Goal: Transaction & Acquisition: Book appointment/travel/reservation

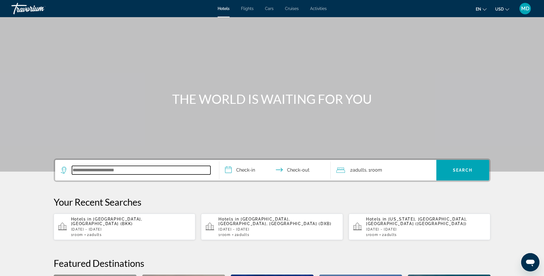
click at [136, 169] on input "Search widget" at bounding box center [141, 170] width 139 height 9
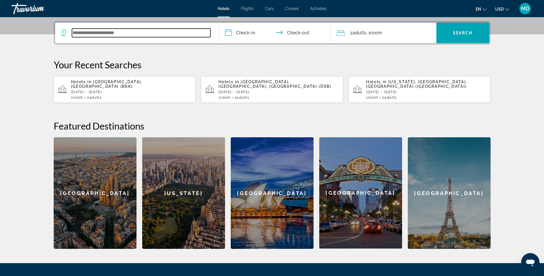
scroll to position [140, 0]
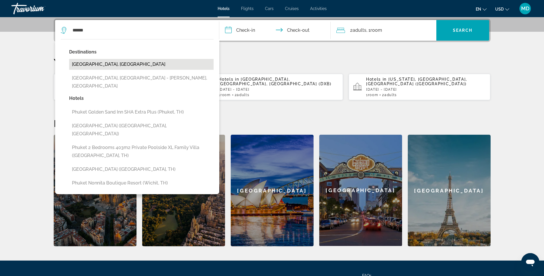
click at [104, 63] on button "[GEOGRAPHIC_DATA], [GEOGRAPHIC_DATA]" at bounding box center [141, 64] width 145 height 11
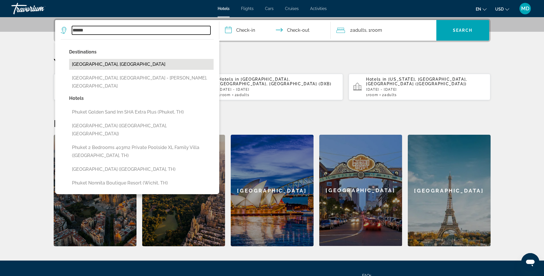
type input "**********"
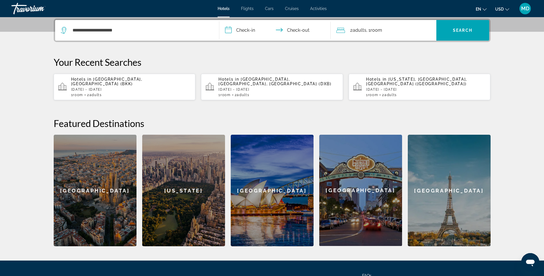
click at [242, 29] on input "**********" at bounding box center [276, 31] width 114 height 22
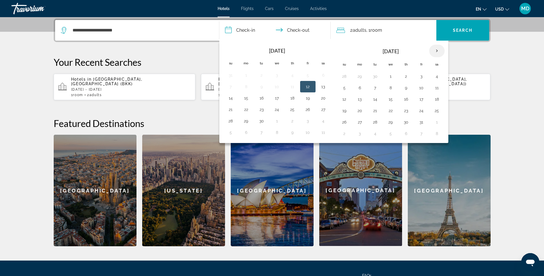
click at [436, 50] on th "Next month" at bounding box center [436, 51] width 15 height 13
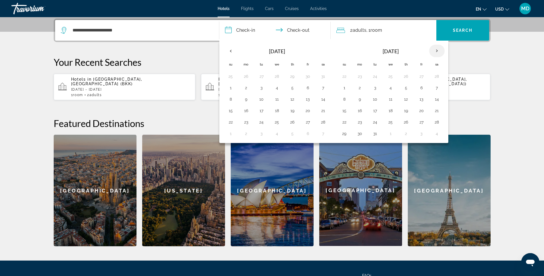
click at [436, 50] on th "Next month" at bounding box center [436, 51] width 15 height 13
click at [421, 89] on button "12" at bounding box center [421, 88] width 9 height 8
click at [375, 99] on button "16" at bounding box center [375, 99] width 9 height 8
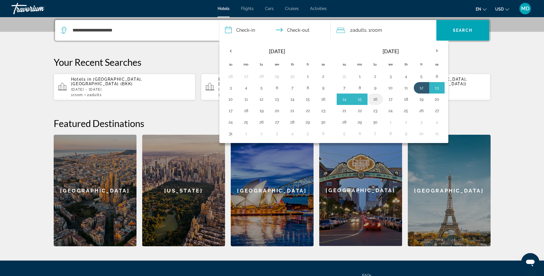
type input "**********"
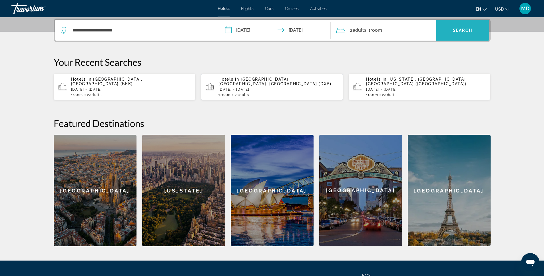
click at [459, 31] on span "Search" at bounding box center [462, 30] width 19 height 5
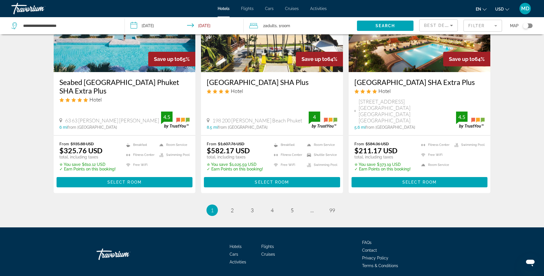
scroll to position [733, 0]
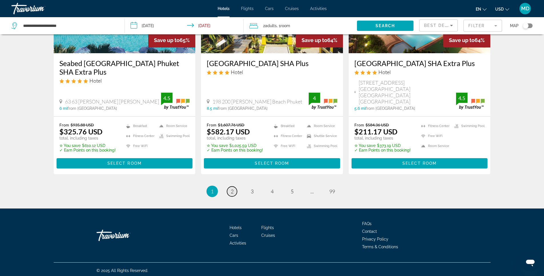
click at [232, 190] on span "2" at bounding box center [232, 191] width 3 height 6
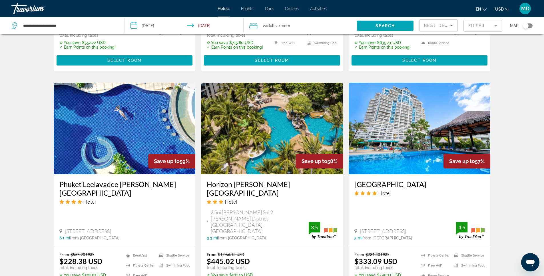
scroll to position [628, 0]
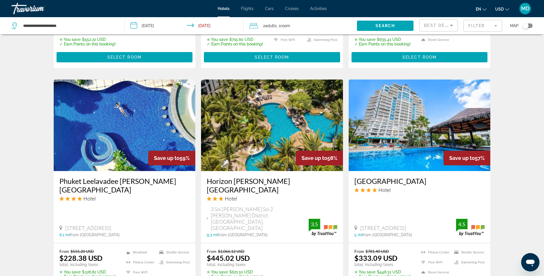
click at [394, 115] on img "Main content" at bounding box center [420, 124] width 142 height 91
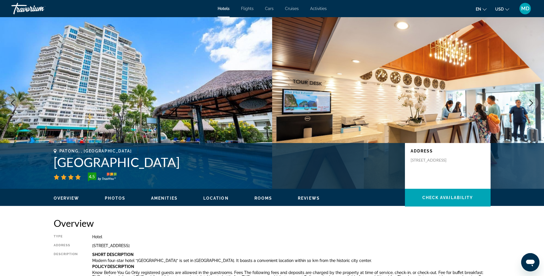
click at [113, 199] on span "Photos" at bounding box center [115, 198] width 21 height 5
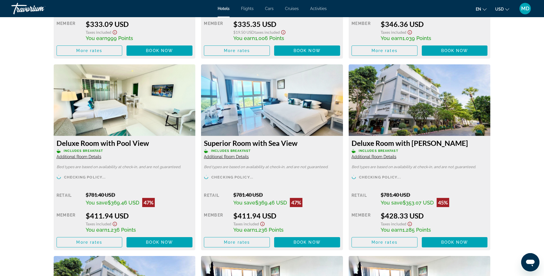
scroll to position [935, 0]
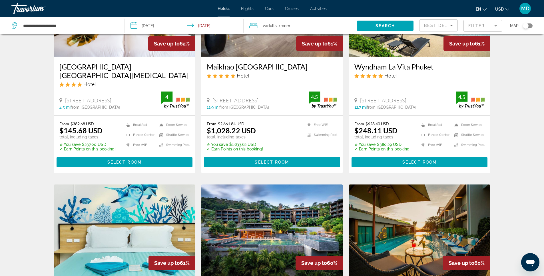
scroll to position [371, 0]
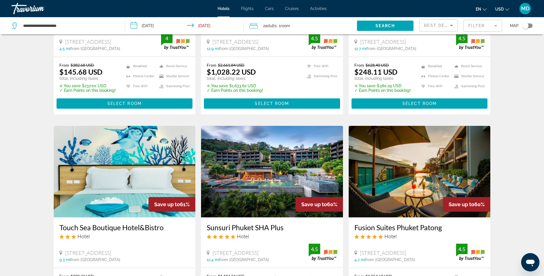
click at [480, 24] on mat-form-field "Filter" at bounding box center [483, 26] width 39 height 12
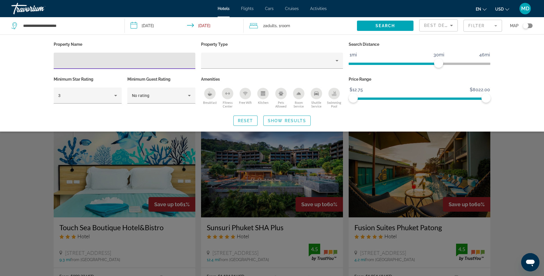
click at [72, 58] on input "Hotel Filters" at bounding box center [124, 60] width 133 height 7
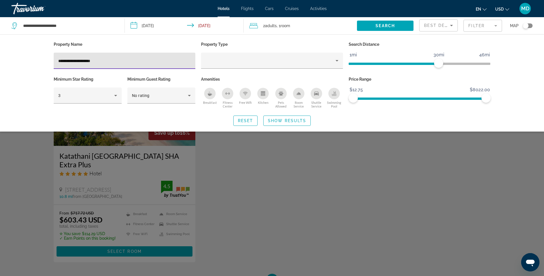
type input "**********"
click at [160, 25] on input "**********" at bounding box center [185, 26] width 121 height 19
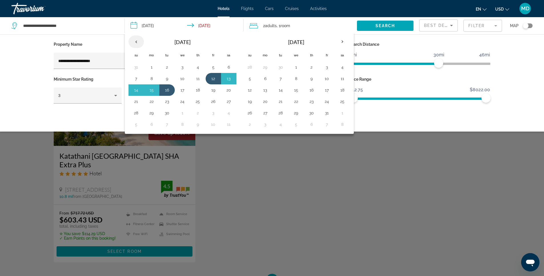
click at [139, 43] on th "Previous month" at bounding box center [136, 41] width 15 height 13
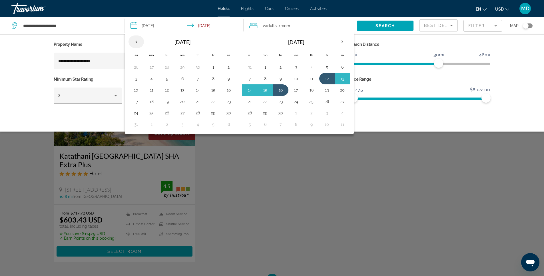
click at [139, 43] on th "Previous month" at bounding box center [136, 41] width 15 height 13
click at [214, 90] on button "16" at bounding box center [213, 90] width 9 height 8
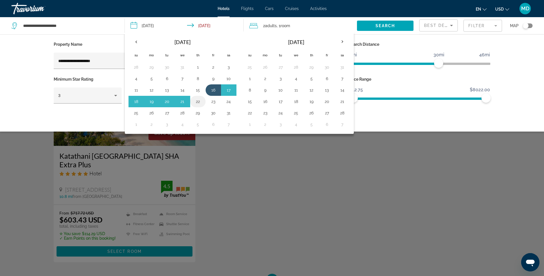
click at [197, 101] on button "22" at bounding box center [197, 101] width 9 height 8
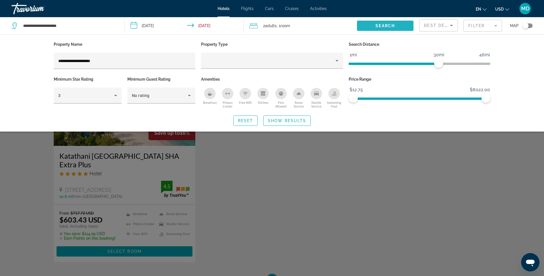
click at [377, 26] on span "Search" at bounding box center [385, 25] width 19 height 5
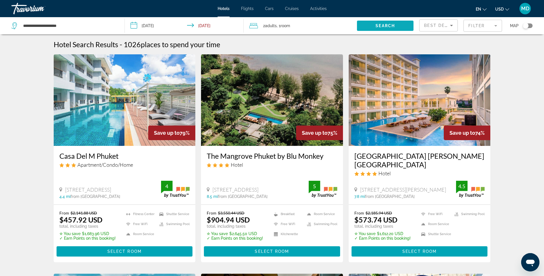
click at [381, 25] on span "Search" at bounding box center [385, 25] width 19 height 5
click at [169, 25] on input "**********" at bounding box center [185, 26] width 121 height 19
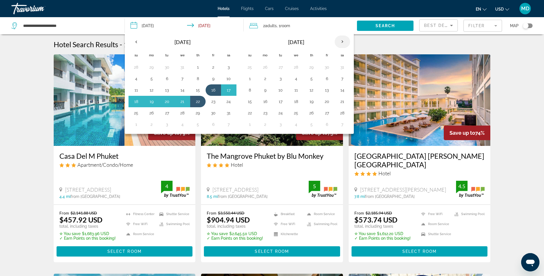
click at [342, 40] on th "Next month" at bounding box center [342, 41] width 15 height 13
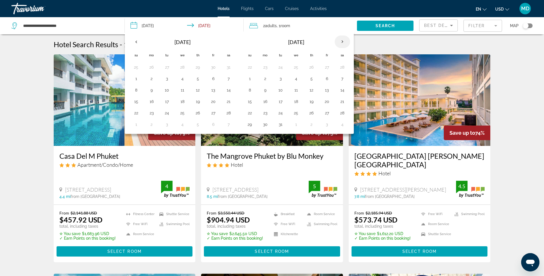
click at [342, 40] on th "Next month" at bounding box center [342, 41] width 15 height 13
click at [329, 78] on button "12" at bounding box center [326, 79] width 9 height 8
click at [296, 89] on button "17" at bounding box center [296, 90] width 9 height 8
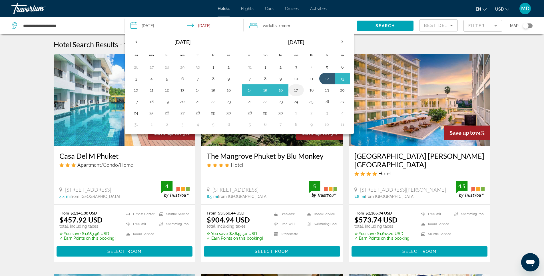
type input "**********"
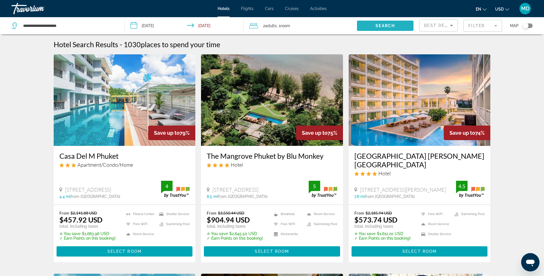
click at [385, 27] on span "Search" at bounding box center [385, 25] width 19 height 5
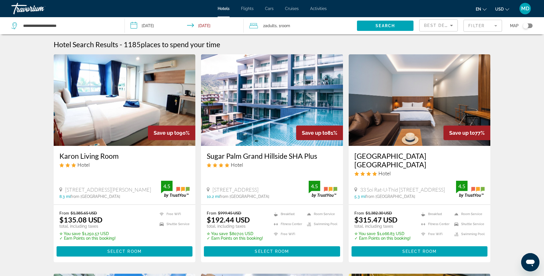
click at [480, 28] on mat-form-field "Filter" at bounding box center [483, 26] width 39 height 12
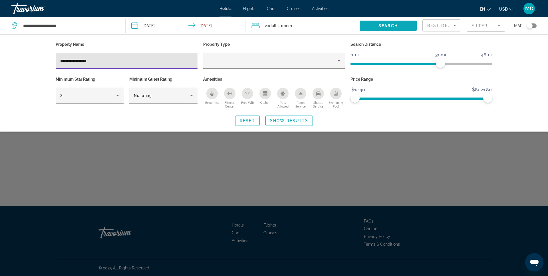
click at [387, 28] on span "Search widget" at bounding box center [388, 26] width 57 height 14
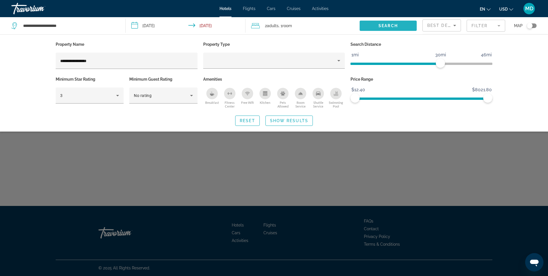
click at [387, 28] on span "Search widget" at bounding box center [388, 26] width 57 height 14
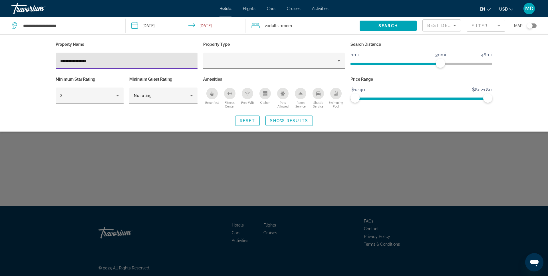
click at [100, 61] on input "**********" at bounding box center [126, 60] width 133 height 7
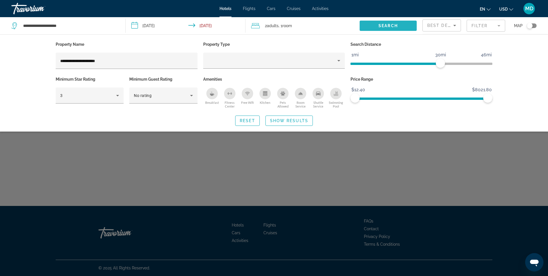
click at [384, 25] on span "Search" at bounding box center [388, 25] width 19 height 5
click at [391, 25] on span "Search" at bounding box center [388, 25] width 19 height 5
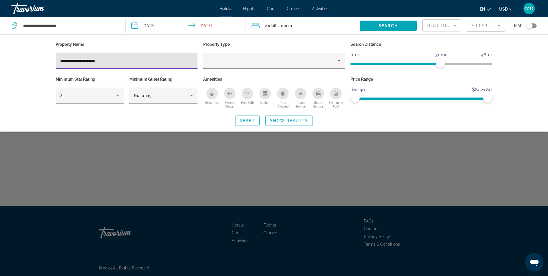
click at [124, 59] on input "**********" at bounding box center [126, 60] width 133 height 7
type input "*"
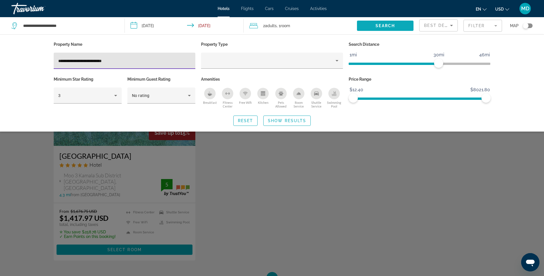
type input "**********"
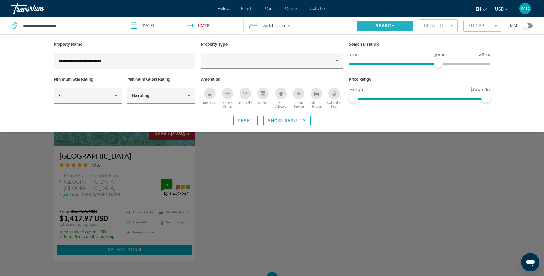
click at [380, 25] on span "Search" at bounding box center [385, 25] width 19 height 5
click at [180, 162] on div "Search widget" at bounding box center [272, 181] width 544 height 190
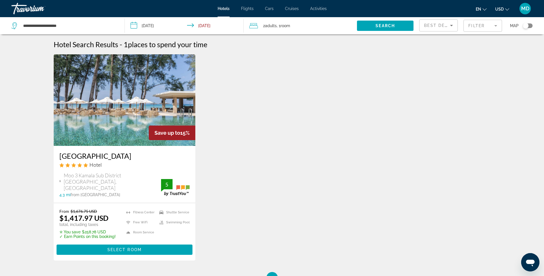
click at [478, 28] on mat-form-field "Filter" at bounding box center [483, 26] width 39 height 12
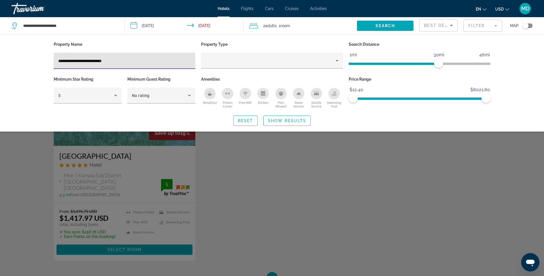
drag, startPoint x: 120, startPoint y: 59, endPoint x: 45, endPoint y: 56, distance: 75.2
click at [45, 56] on div "**********" at bounding box center [272, 82] width 460 height 85
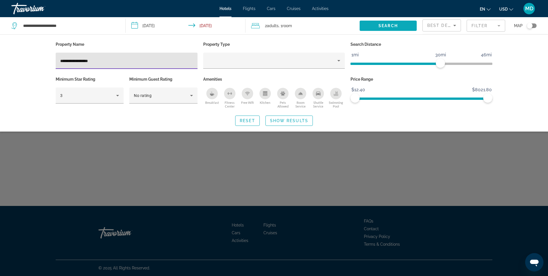
click at [386, 25] on span "Search" at bounding box center [388, 25] width 19 height 5
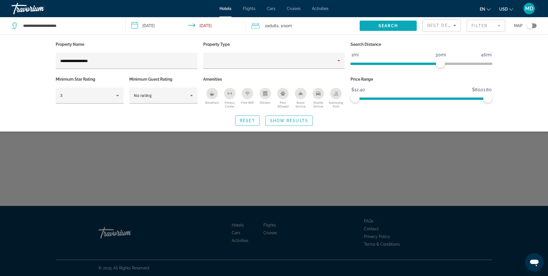
click at [386, 25] on span "Search" at bounding box center [388, 25] width 19 height 5
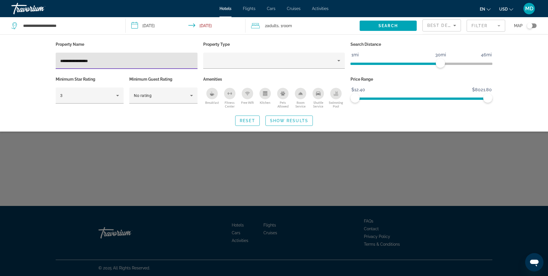
click at [102, 62] on input "**********" at bounding box center [126, 60] width 133 height 7
type input "*"
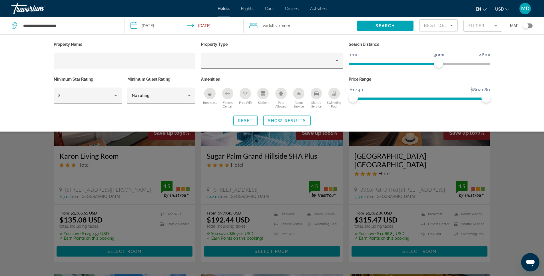
click at [517, 152] on div "Search widget" at bounding box center [272, 181] width 544 height 190
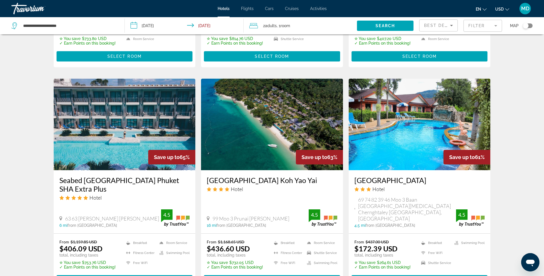
scroll to position [657, 0]
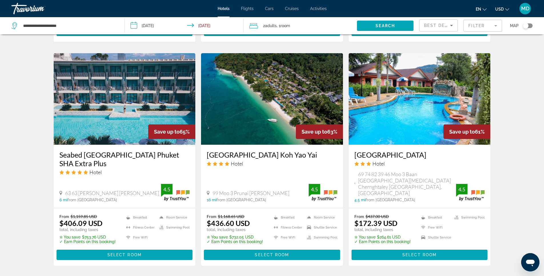
click at [479, 28] on mat-form-field "Filter" at bounding box center [483, 26] width 39 height 12
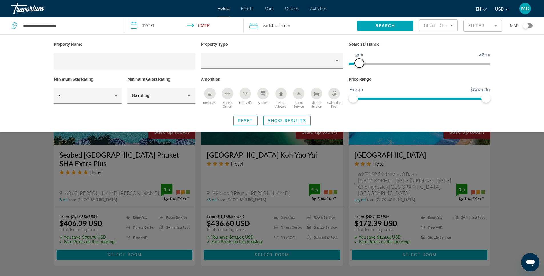
drag, startPoint x: 438, startPoint y: 63, endPoint x: 360, endPoint y: 61, distance: 78.0
click at [360, 61] on span "ngx-slider" at bounding box center [359, 63] width 9 height 9
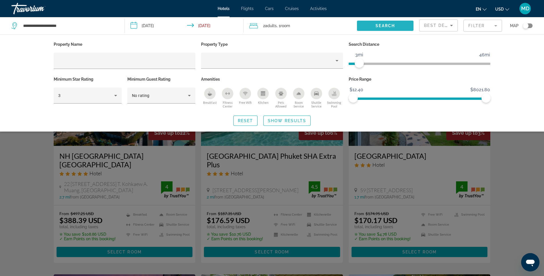
click at [387, 27] on span "Search" at bounding box center [385, 25] width 19 height 5
click at [380, 28] on span "Search" at bounding box center [385, 25] width 19 height 5
click at [427, 174] on div "Search widget" at bounding box center [272, 181] width 544 height 190
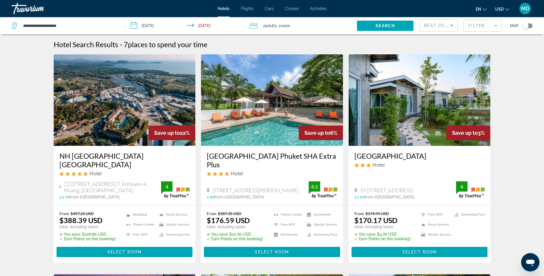
click at [477, 25] on mat-form-field "Filter" at bounding box center [483, 26] width 39 height 12
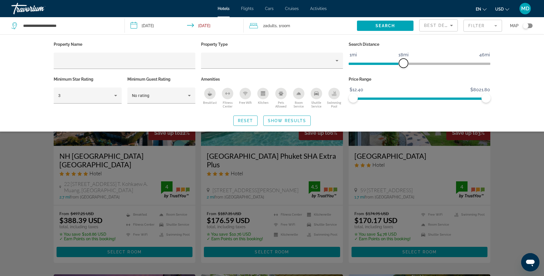
drag, startPoint x: 361, startPoint y: 63, endPoint x: 404, endPoint y: 63, distance: 43.4
click at [404, 63] on span "ngx-slider" at bounding box center [403, 63] width 9 height 9
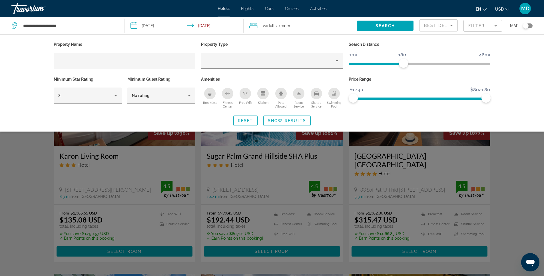
click at [392, 177] on div "Search widget" at bounding box center [272, 181] width 544 height 190
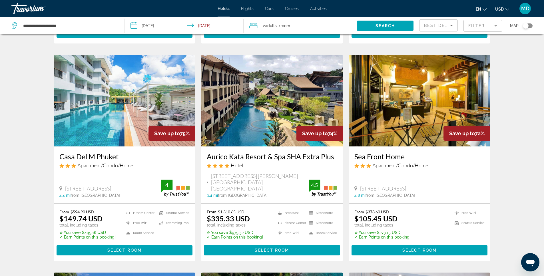
scroll to position [228, 0]
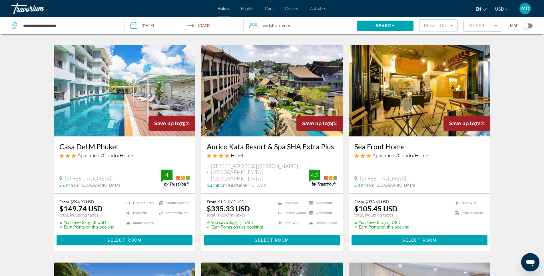
click at [270, 85] on img "Main content" at bounding box center [272, 90] width 142 height 91
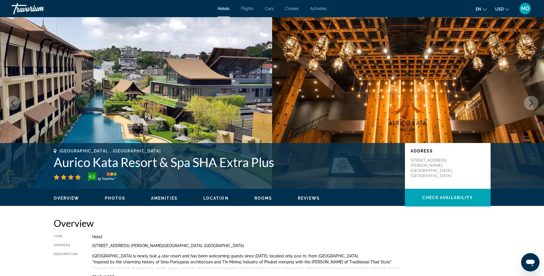
click at [118, 197] on span "Photos" at bounding box center [115, 198] width 21 height 5
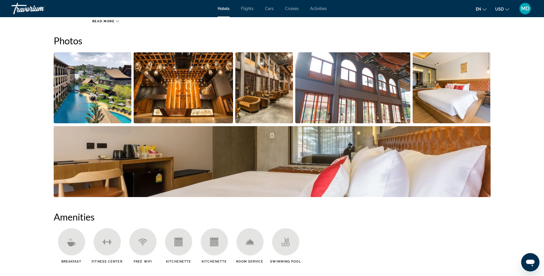
scroll to position [256, 0]
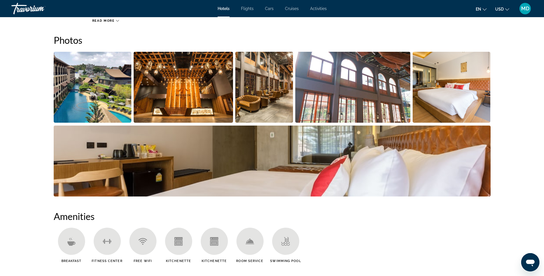
click at [197, 92] on img "Open full-screen image slider" at bounding box center [183, 87] width 99 height 71
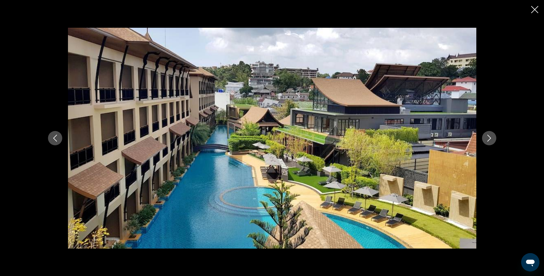
click at [489, 137] on icon "Next image" at bounding box center [489, 138] width 7 height 7
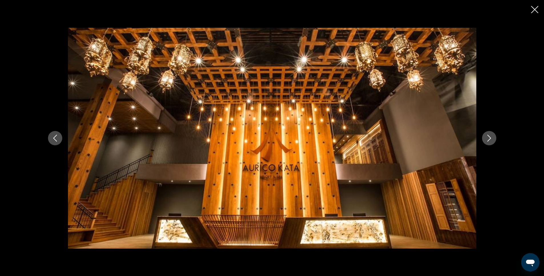
click at [489, 137] on icon "Next image" at bounding box center [489, 138] width 7 height 7
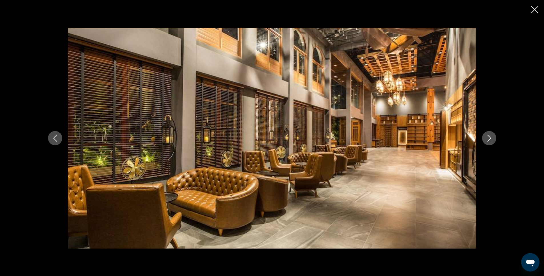
click at [489, 137] on icon "Next image" at bounding box center [489, 138] width 7 height 7
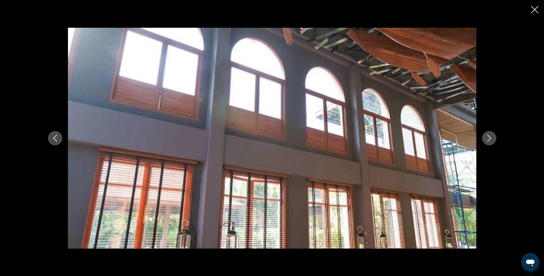
click at [489, 137] on icon "Next image" at bounding box center [489, 138] width 7 height 7
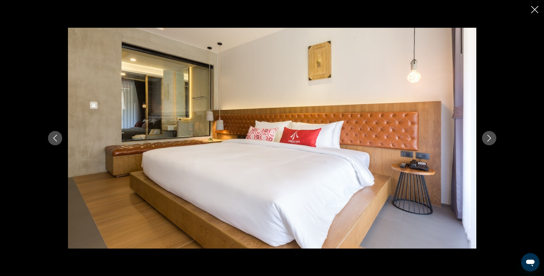
click at [489, 137] on icon "Next image" at bounding box center [489, 138] width 7 height 7
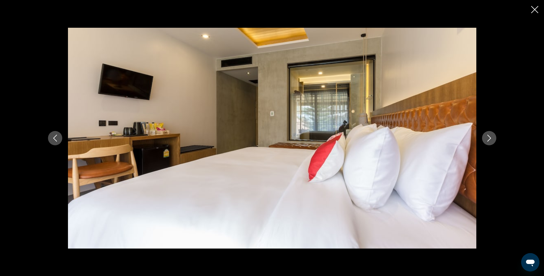
click at [489, 137] on icon "Next image" at bounding box center [489, 138] width 7 height 7
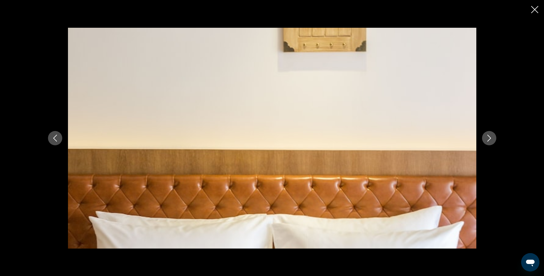
click at [489, 137] on icon "Next image" at bounding box center [489, 138] width 7 height 7
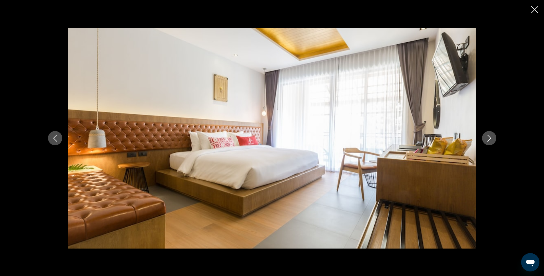
click at [489, 137] on icon "Next image" at bounding box center [489, 138] width 7 height 7
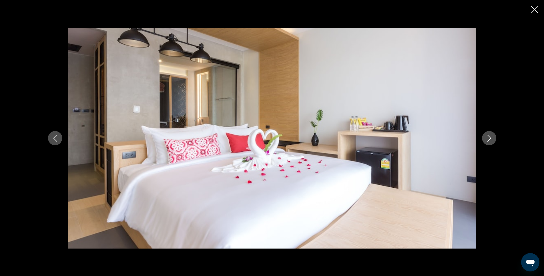
click at [489, 137] on icon "Next image" at bounding box center [489, 138] width 7 height 7
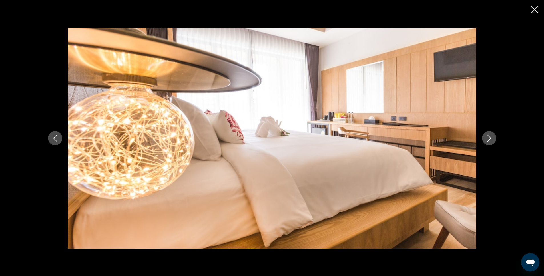
click at [489, 137] on icon "Next image" at bounding box center [489, 138] width 7 height 7
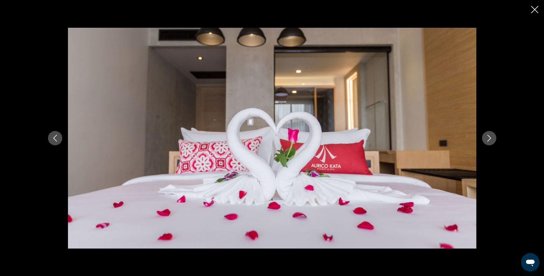
click at [489, 137] on icon "Next image" at bounding box center [489, 138] width 7 height 7
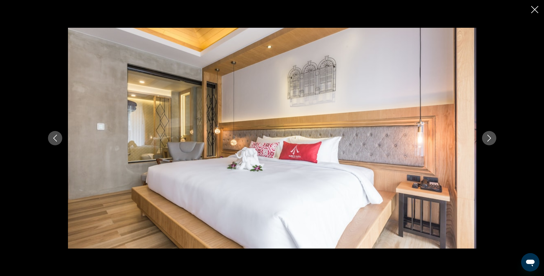
click at [489, 137] on icon "Next image" at bounding box center [489, 138] width 7 height 7
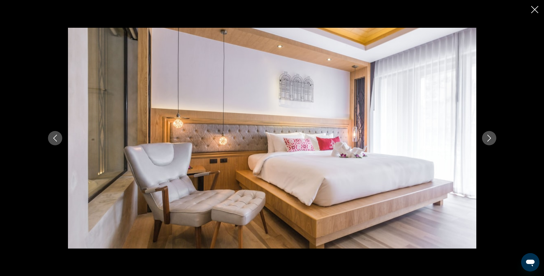
click at [489, 137] on icon "Next image" at bounding box center [489, 138] width 7 height 7
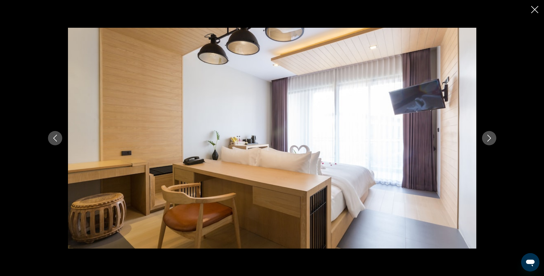
click at [489, 137] on icon "Next image" at bounding box center [489, 138] width 7 height 7
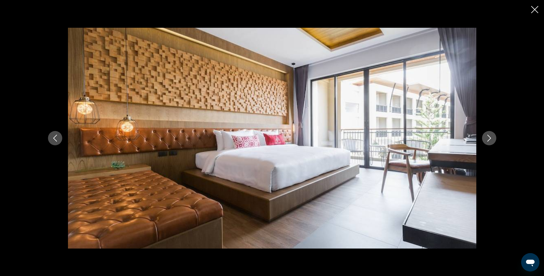
click at [489, 137] on icon "Next image" at bounding box center [489, 138] width 7 height 7
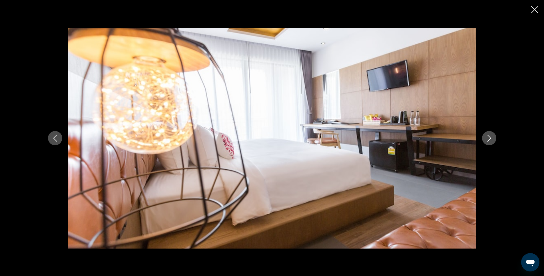
click at [489, 137] on icon "Next image" at bounding box center [489, 138] width 7 height 7
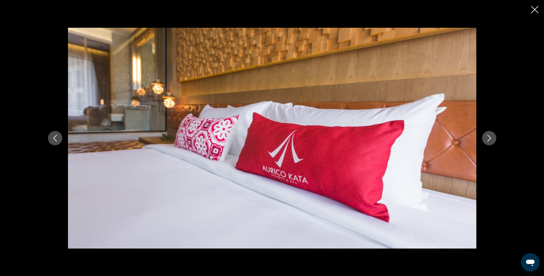
click at [489, 137] on icon "Next image" at bounding box center [489, 138] width 7 height 7
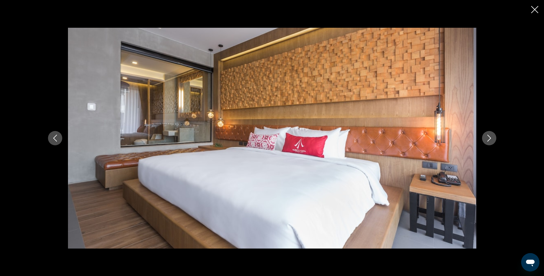
click at [489, 137] on icon "Next image" at bounding box center [489, 138] width 7 height 7
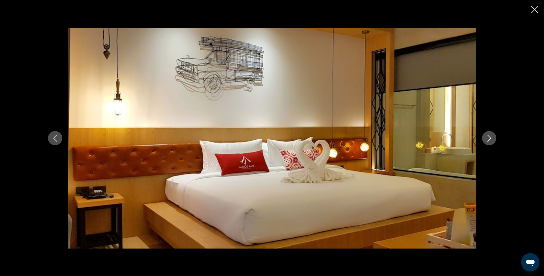
click at [489, 137] on icon "Next image" at bounding box center [489, 138] width 7 height 7
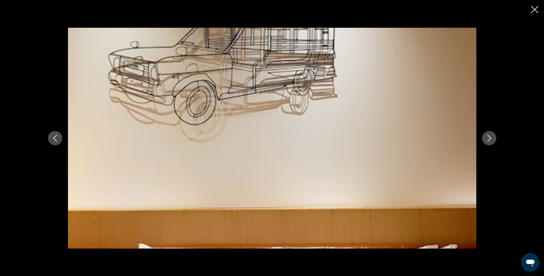
click at [489, 137] on icon "Next image" at bounding box center [489, 138] width 7 height 7
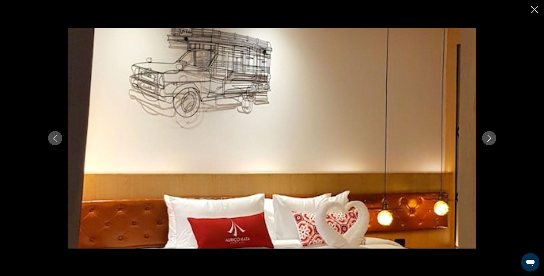
click at [489, 137] on icon "Next image" at bounding box center [489, 138] width 7 height 7
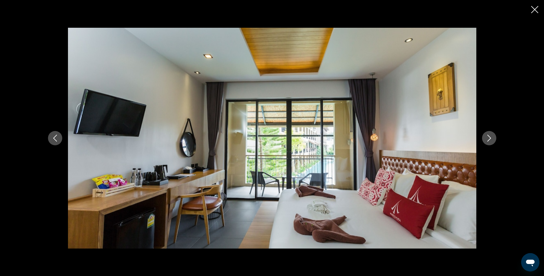
click at [489, 137] on icon "Next image" at bounding box center [489, 138] width 7 height 7
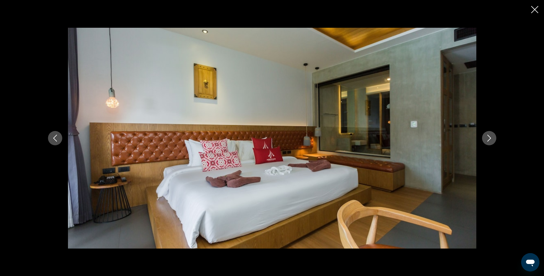
click at [489, 137] on icon "Next image" at bounding box center [489, 138] width 7 height 7
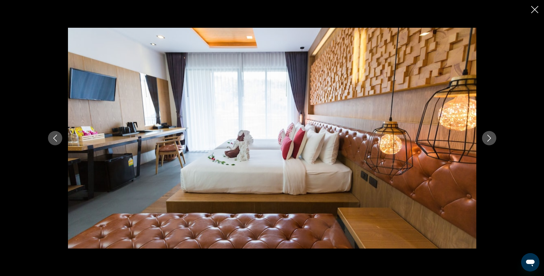
click at [489, 137] on icon "Next image" at bounding box center [489, 138] width 7 height 7
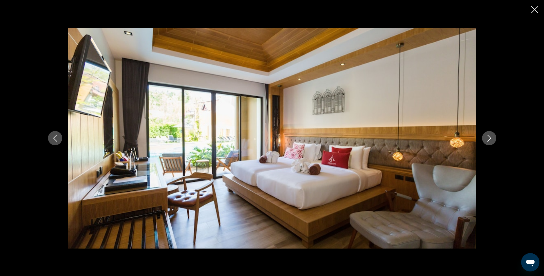
click at [489, 137] on icon "Next image" at bounding box center [489, 138] width 7 height 7
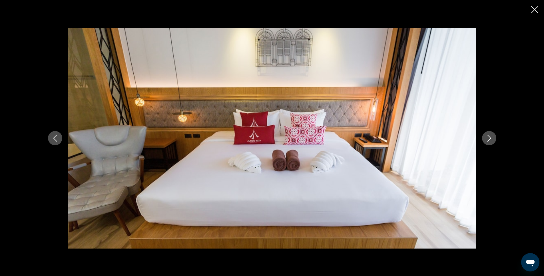
click at [489, 137] on icon "Next image" at bounding box center [489, 138] width 7 height 7
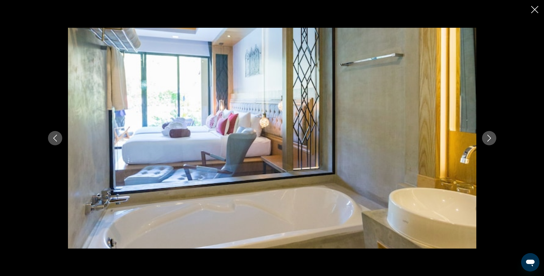
click at [489, 137] on icon "Next image" at bounding box center [489, 138] width 7 height 7
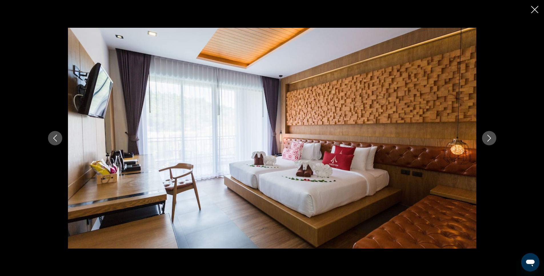
click at [489, 137] on icon "Next image" at bounding box center [489, 138] width 7 height 7
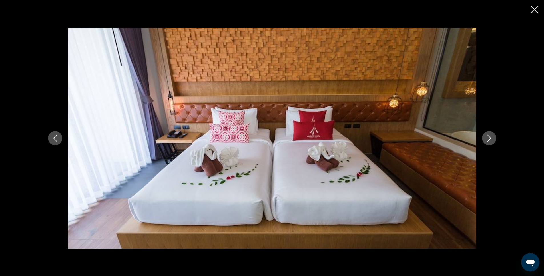
click at [489, 137] on icon "Next image" at bounding box center [489, 138] width 7 height 7
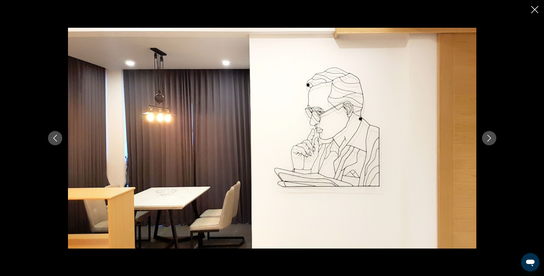
click at [489, 137] on icon "Next image" at bounding box center [489, 138] width 7 height 7
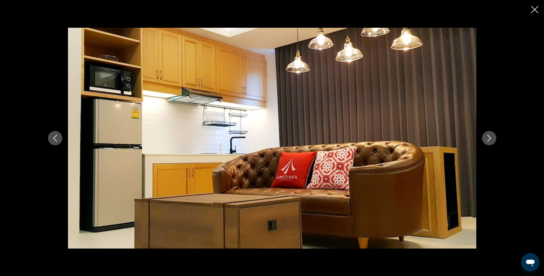
click at [489, 137] on icon "Next image" at bounding box center [489, 138] width 7 height 7
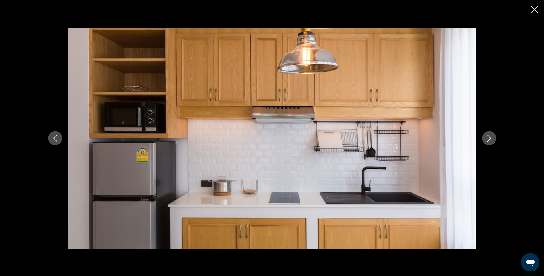
click at [489, 137] on icon "Next image" at bounding box center [489, 138] width 7 height 7
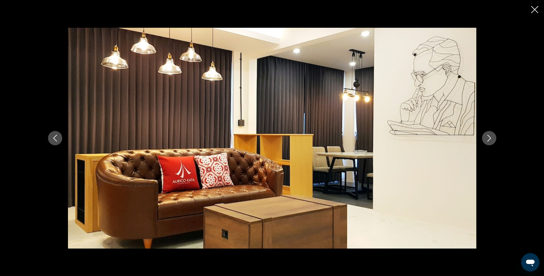
click at [489, 137] on icon "Next image" at bounding box center [489, 138] width 7 height 7
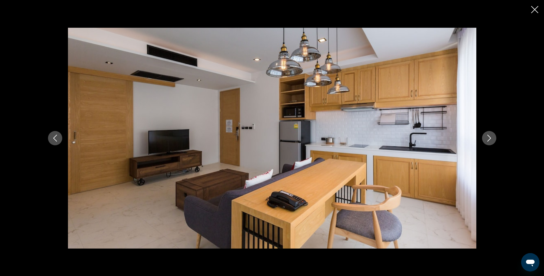
click at [489, 137] on icon "Next image" at bounding box center [489, 138] width 7 height 7
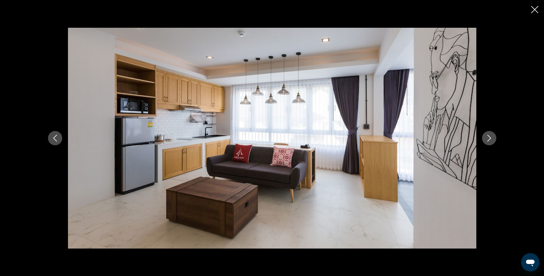
click at [489, 137] on icon "Next image" at bounding box center [489, 138] width 7 height 7
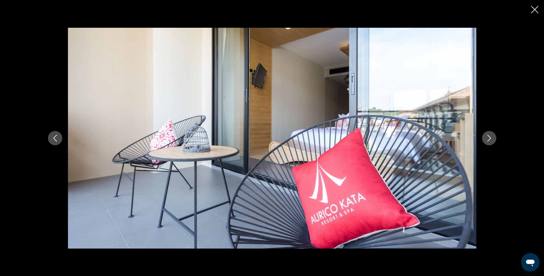
click at [489, 137] on icon "Next image" at bounding box center [489, 138] width 7 height 7
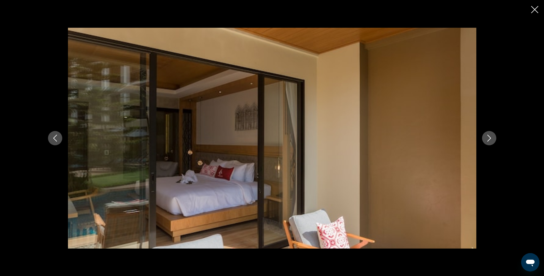
click at [489, 137] on icon "Next image" at bounding box center [489, 138] width 7 height 7
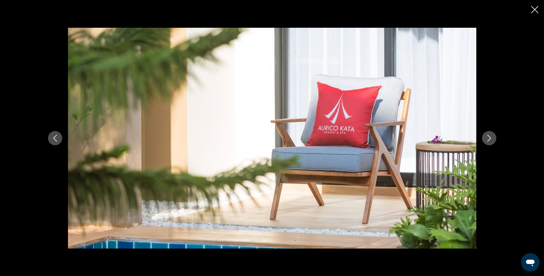
click at [489, 137] on icon "Next image" at bounding box center [489, 138] width 7 height 7
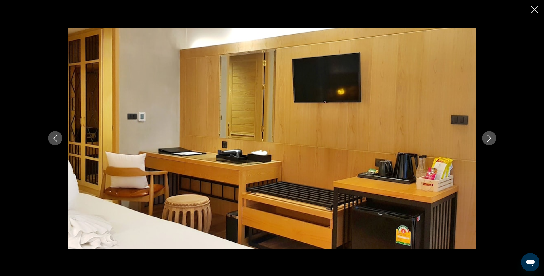
click at [489, 137] on icon "Next image" at bounding box center [489, 138] width 7 height 7
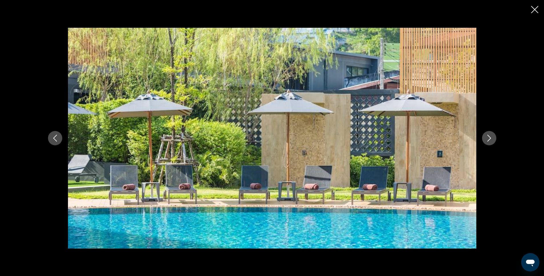
click at [489, 137] on icon "Next image" at bounding box center [489, 138] width 7 height 7
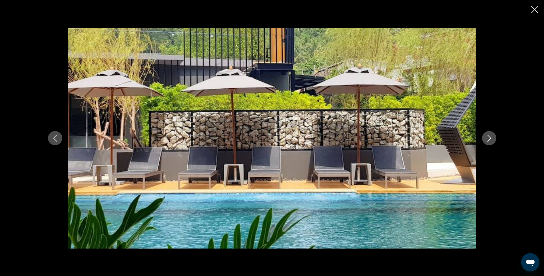
click at [489, 137] on icon "Next image" at bounding box center [489, 138] width 7 height 7
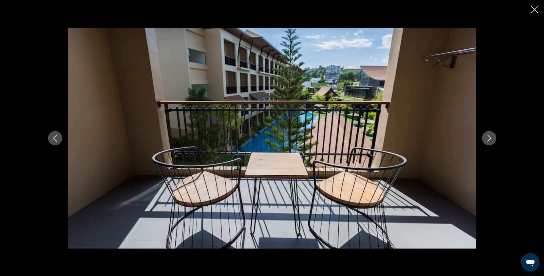
click at [489, 137] on icon "Next image" at bounding box center [489, 138] width 7 height 7
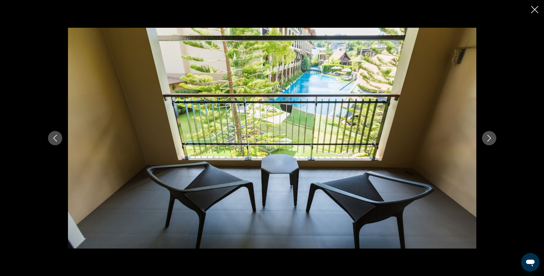
click at [489, 137] on icon "Next image" at bounding box center [489, 138] width 7 height 7
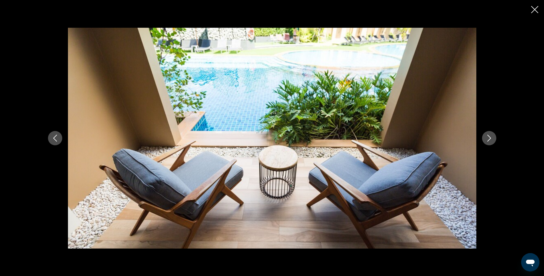
click at [489, 137] on icon "Next image" at bounding box center [489, 138] width 7 height 7
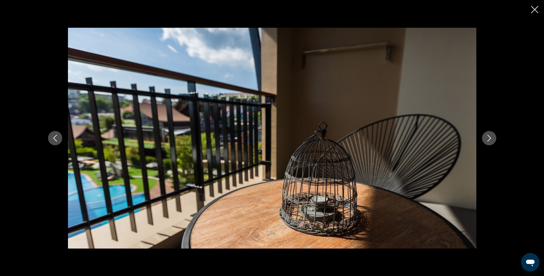
click at [489, 137] on icon "Next image" at bounding box center [489, 138] width 7 height 7
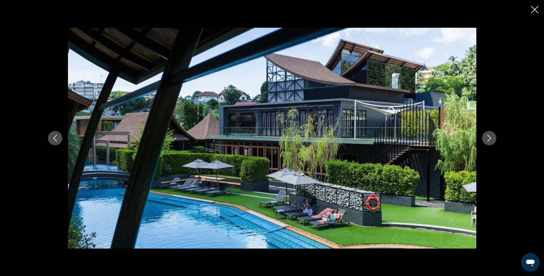
click at [534, 9] on icon "Close slideshow" at bounding box center [534, 9] width 7 height 7
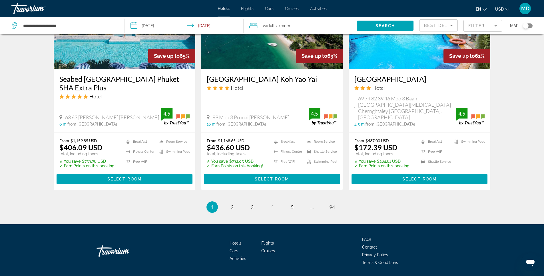
scroll to position [733, 0]
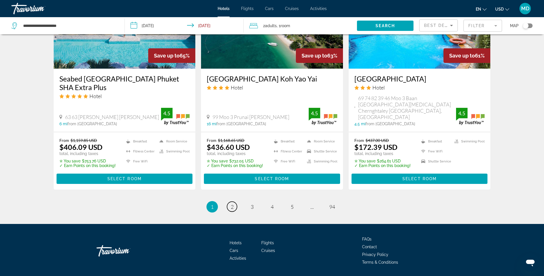
drag, startPoint x: 232, startPoint y: 190, endPoint x: 323, endPoint y: 183, distance: 91.7
click at [232, 203] on span "2" at bounding box center [232, 206] width 3 height 6
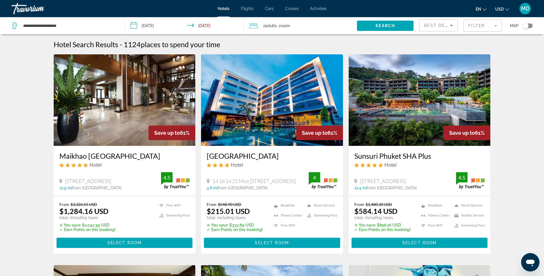
click at [410, 109] on img "Main content" at bounding box center [420, 99] width 142 height 91
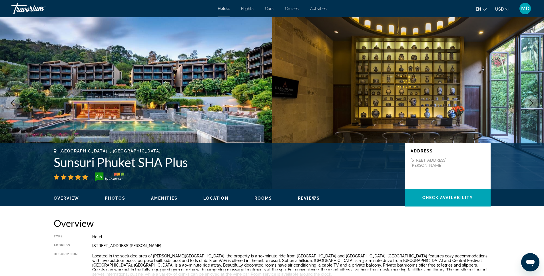
click at [112, 198] on span "Photos" at bounding box center [115, 198] width 21 height 5
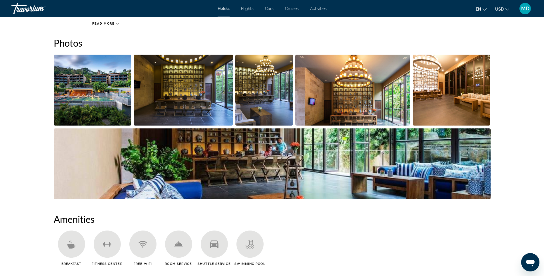
scroll to position [262, 0]
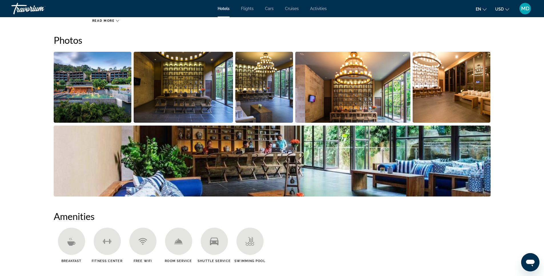
click at [101, 95] on img "Open full-screen image slider" at bounding box center [93, 87] width 78 height 71
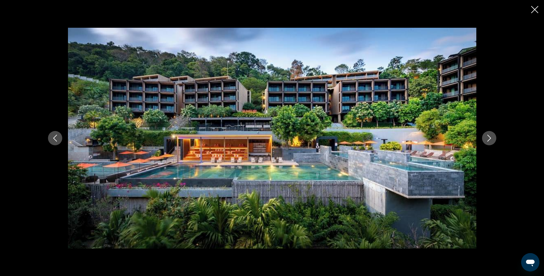
click at [488, 138] on icon "Next image" at bounding box center [489, 138] width 7 height 7
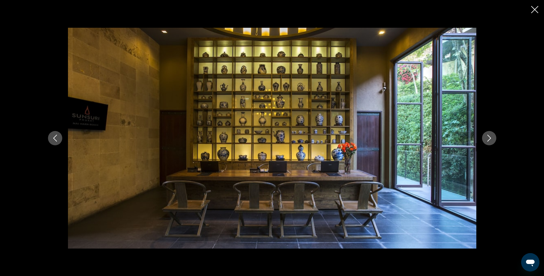
click at [488, 138] on icon "Next image" at bounding box center [489, 138] width 7 height 7
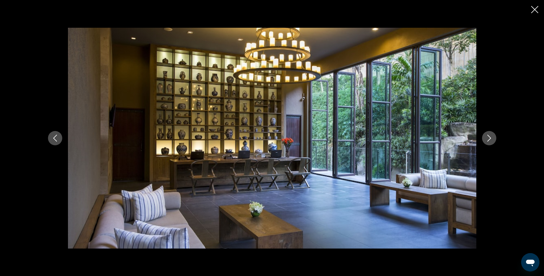
click at [488, 138] on icon "Next image" at bounding box center [489, 138] width 7 height 7
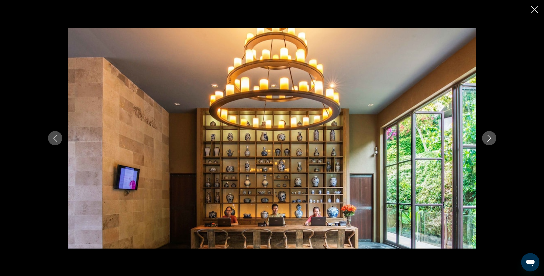
click at [488, 138] on icon "Next image" at bounding box center [489, 138] width 7 height 7
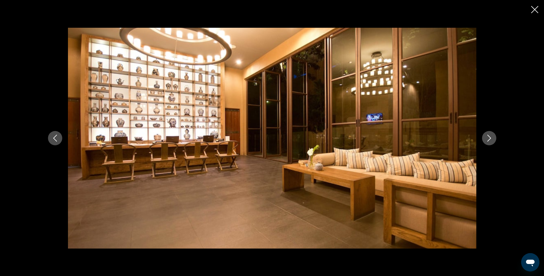
click at [490, 138] on icon "Next image" at bounding box center [489, 138] width 7 height 7
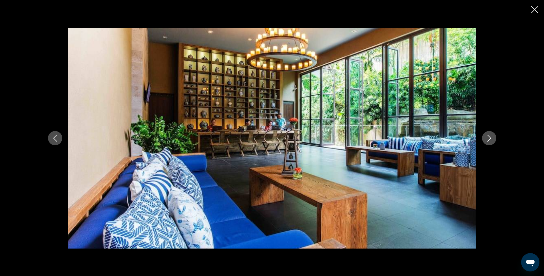
click at [490, 138] on icon "Next image" at bounding box center [489, 138] width 7 height 7
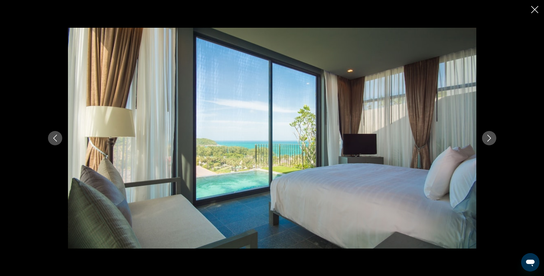
click at [490, 138] on icon "Next image" at bounding box center [489, 138] width 7 height 7
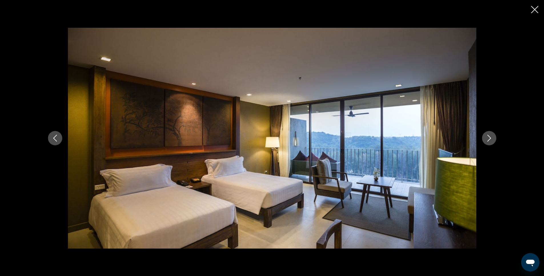
click at [490, 138] on icon "Next image" at bounding box center [489, 138] width 7 height 7
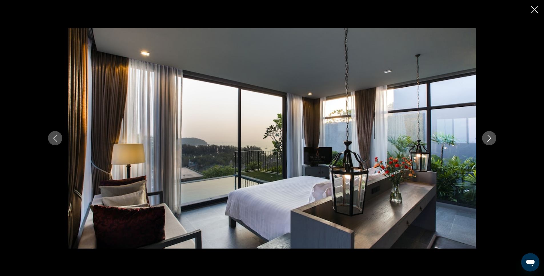
click at [490, 138] on icon "Next image" at bounding box center [489, 138] width 7 height 7
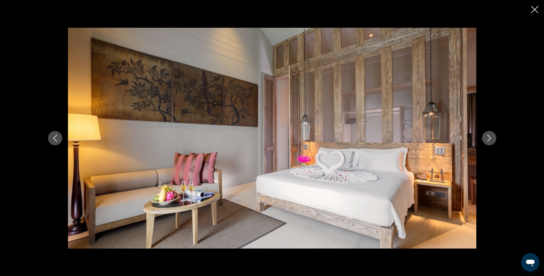
click at [490, 138] on icon "Next image" at bounding box center [489, 138] width 7 height 7
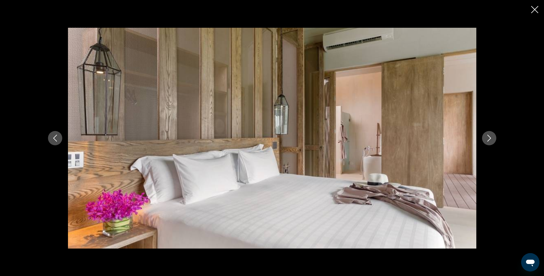
click at [490, 138] on icon "Next image" at bounding box center [489, 138] width 7 height 7
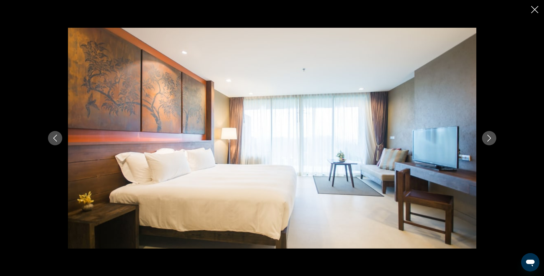
click at [490, 138] on icon "Next image" at bounding box center [489, 138] width 7 height 7
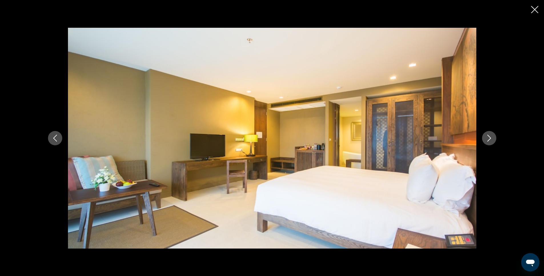
click at [490, 138] on icon "Next image" at bounding box center [489, 138] width 7 height 7
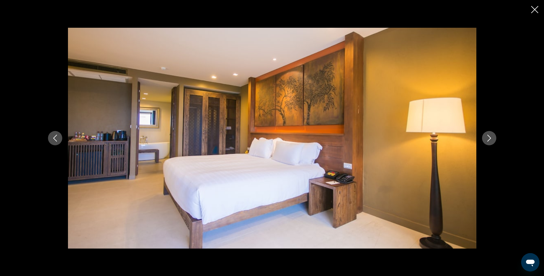
click at [490, 138] on icon "Next image" at bounding box center [489, 138] width 7 height 7
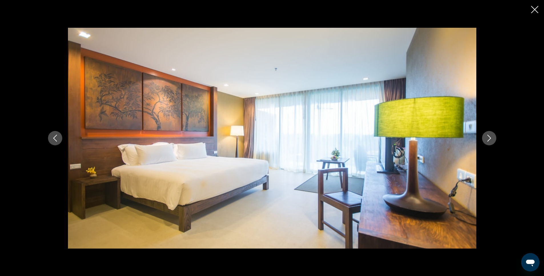
click at [490, 138] on icon "Next image" at bounding box center [489, 138] width 7 height 7
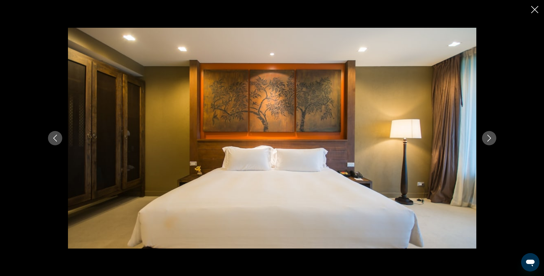
click at [490, 138] on icon "Next image" at bounding box center [489, 138] width 7 height 7
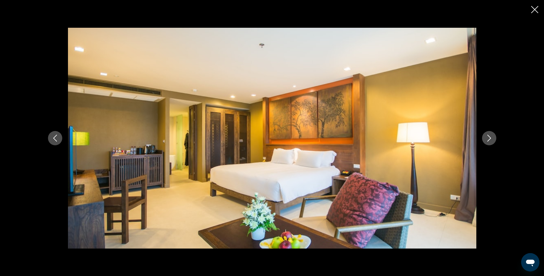
click at [490, 138] on icon "Next image" at bounding box center [489, 138] width 7 height 7
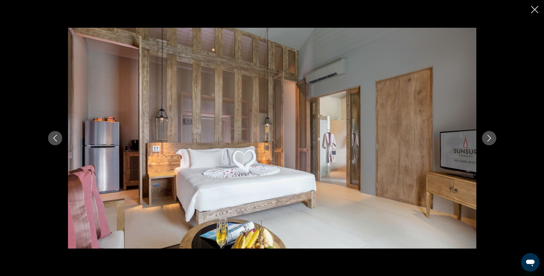
click at [490, 138] on icon "Next image" at bounding box center [489, 138] width 7 height 7
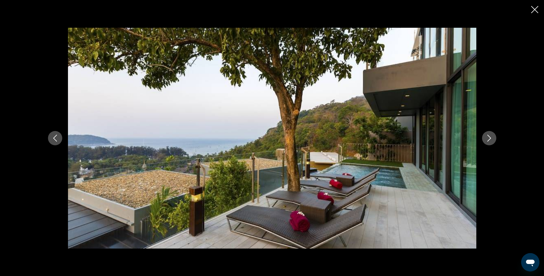
click at [490, 138] on icon "Next image" at bounding box center [489, 138] width 7 height 7
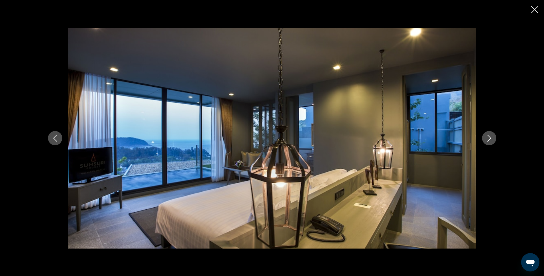
click at [57, 137] on icon "Previous image" at bounding box center [55, 138] width 7 height 7
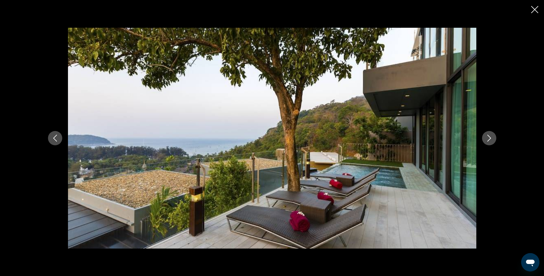
click at [492, 138] on icon "Next image" at bounding box center [489, 138] width 7 height 7
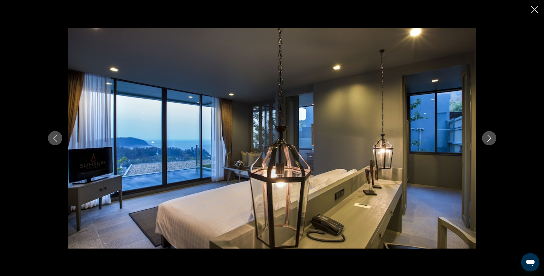
click at [488, 138] on icon "Next image" at bounding box center [489, 138] width 7 height 7
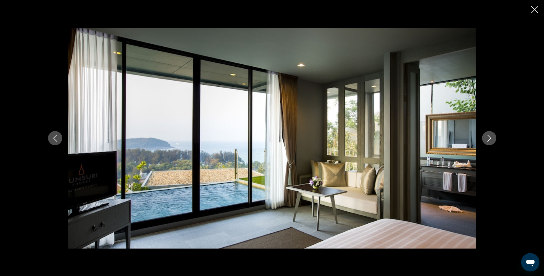
click at [489, 138] on icon "Next image" at bounding box center [489, 138] width 7 height 7
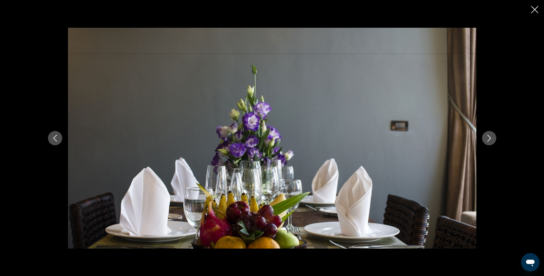
click at [489, 138] on icon "Next image" at bounding box center [489, 138] width 7 height 7
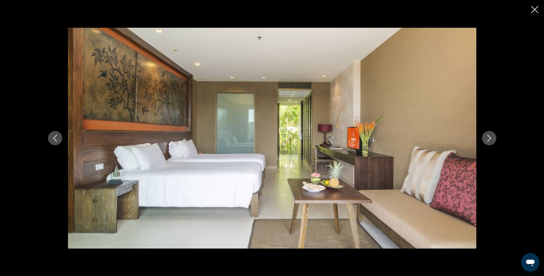
click at [489, 138] on icon "Next image" at bounding box center [489, 138] width 7 height 7
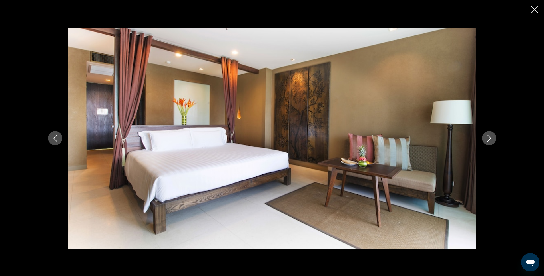
click at [489, 138] on icon "Next image" at bounding box center [489, 138] width 7 height 7
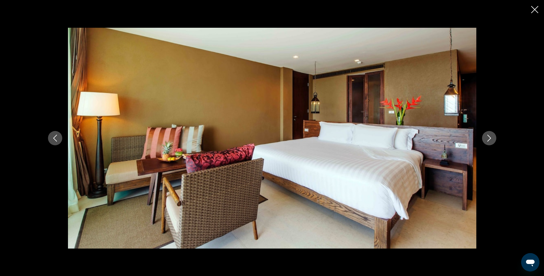
click at [489, 138] on icon "Next image" at bounding box center [489, 138] width 7 height 7
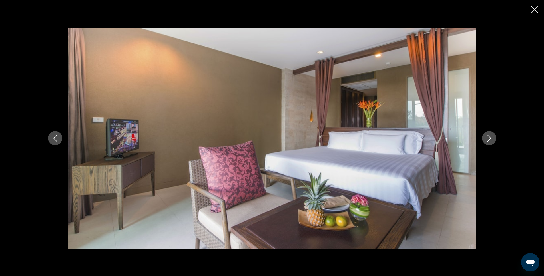
click at [489, 138] on icon "Next image" at bounding box center [489, 138] width 7 height 7
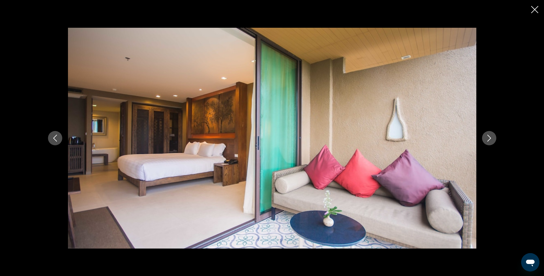
click at [489, 138] on icon "Next image" at bounding box center [489, 138] width 7 height 7
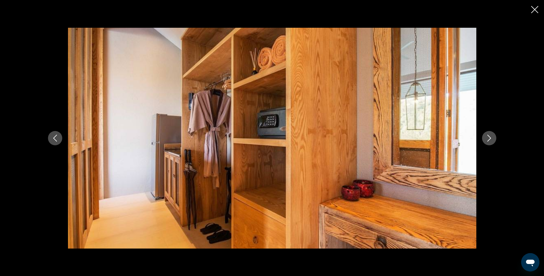
click at [489, 138] on icon "Next image" at bounding box center [489, 138] width 7 height 7
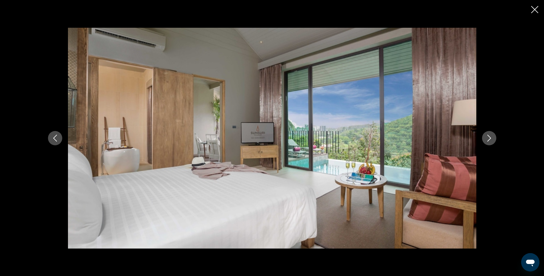
click at [489, 138] on icon "Next image" at bounding box center [489, 138] width 7 height 7
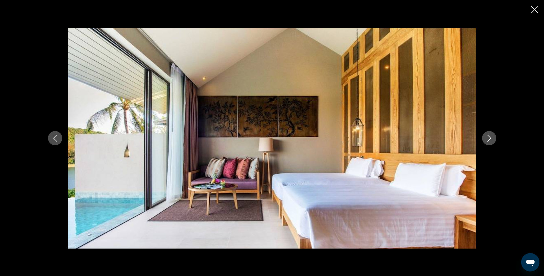
click at [56, 139] on icon "Previous image" at bounding box center [55, 138] width 7 height 7
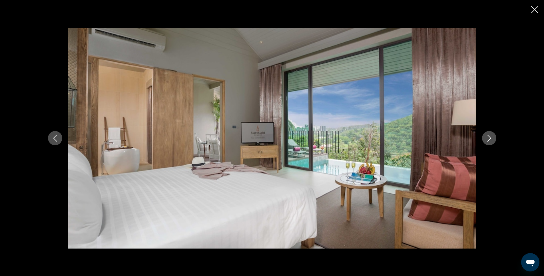
click at [490, 137] on icon "Next image" at bounding box center [489, 138] width 4 height 7
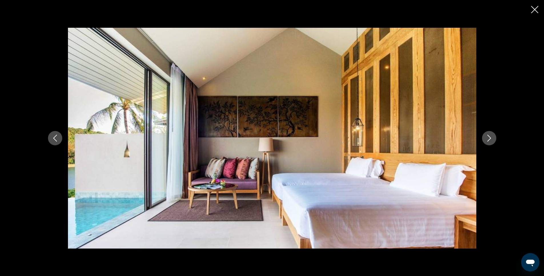
click at [490, 137] on icon "Next image" at bounding box center [489, 138] width 4 height 7
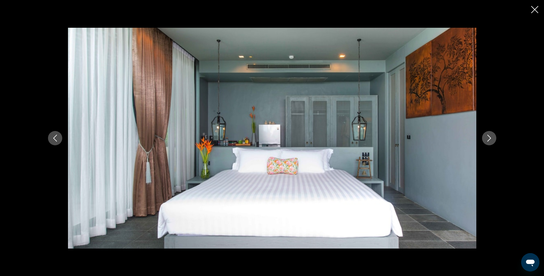
click at [490, 137] on icon "Next image" at bounding box center [489, 138] width 4 height 7
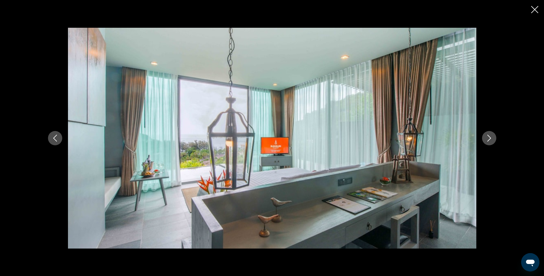
click at [490, 137] on icon "Next image" at bounding box center [489, 138] width 4 height 7
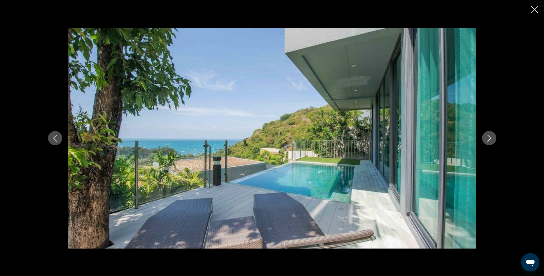
click at [490, 137] on icon "Next image" at bounding box center [489, 138] width 4 height 7
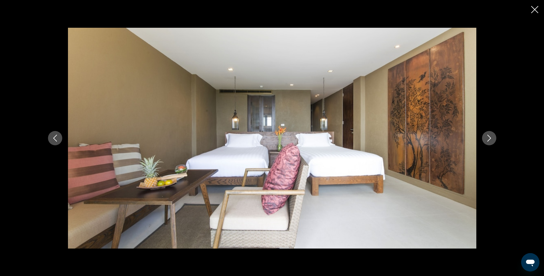
click at [490, 137] on icon "Next image" at bounding box center [489, 138] width 4 height 7
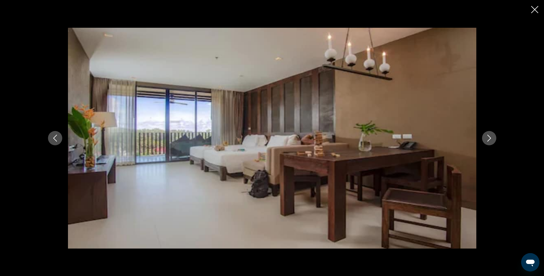
click at [490, 137] on icon "Next image" at bounding box center [489, 138] width 4 height 7
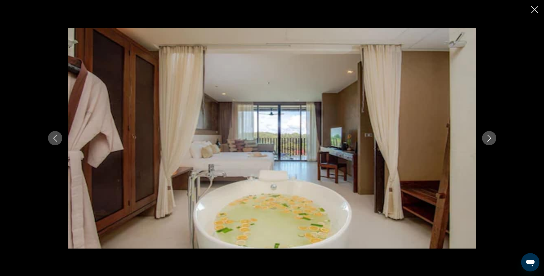
click at [490, 137] on icon "Next image" at bounding box center [489, 138] width 4 height 7
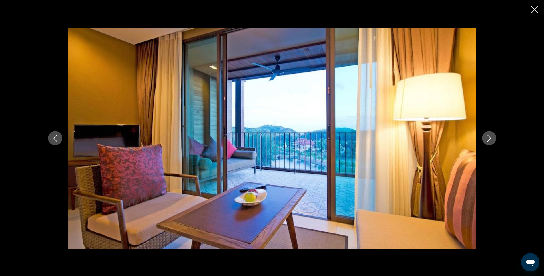
click at [490, 137] on icon "Next image" at bounding box center [489, 138] width 4 height 7
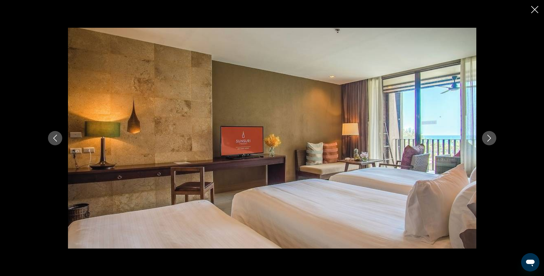
click at [490, 137] on icon "Next image" at bounding box center [489, 138] width 4 height 7
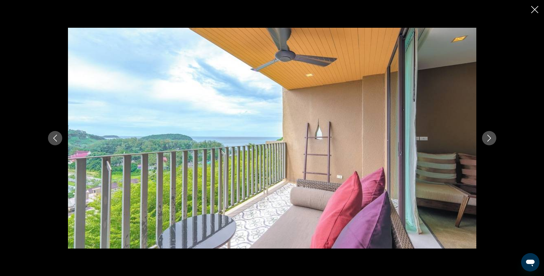
click at [490, 137] on icon "Next image" at bounding box center [489, 138] width 4 height 7
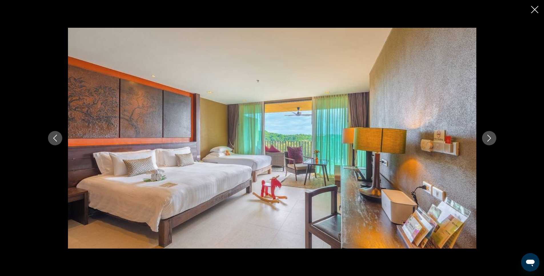
click at [490, 137] on icon "Next image" at bounding box center [489, 138] width 4 height 7
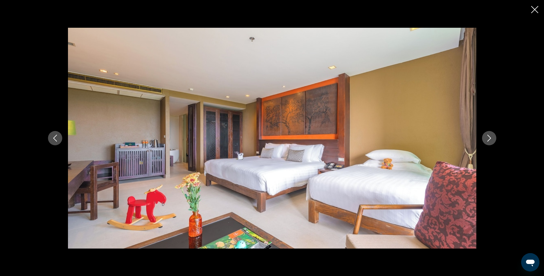
click at [490, 137] on icon "Next image" at bounding box center [489, 138] width 4 height 7
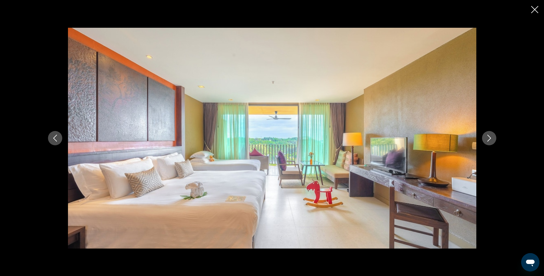
click at [490, 137] on icon "Next image" at bounding box center [489, 138] width 4 height 7
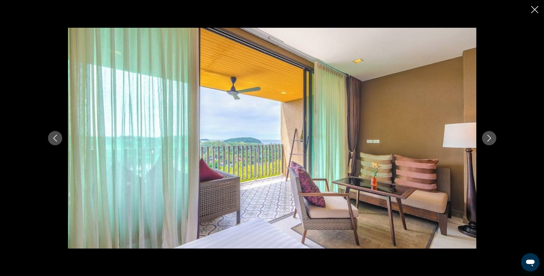
click at [490, 137] on icon "Next image" at bounding box center [489, 138] width 4 height 7
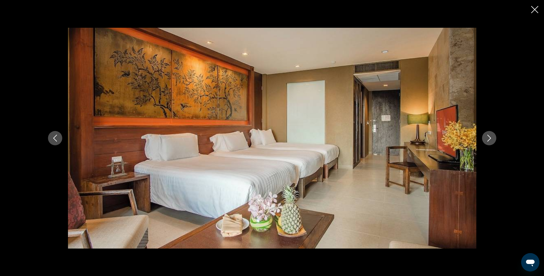
click at [490, 137] on icon "Next image" at bounding box center [489, 138] width 4 height 7
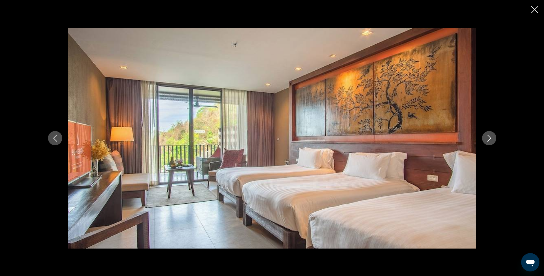
click at [486, 138] on icon "Next image" at bounding box center [489, 138] width 7 height 7
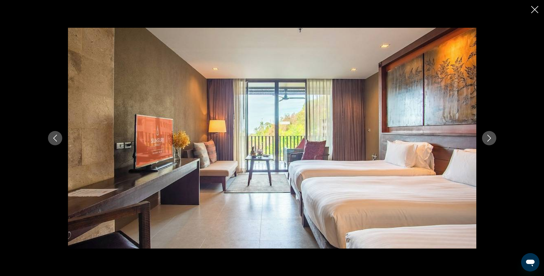
click at [486, 138] on icon "Next image" at bounding box center [489, 138] width 7 height 7
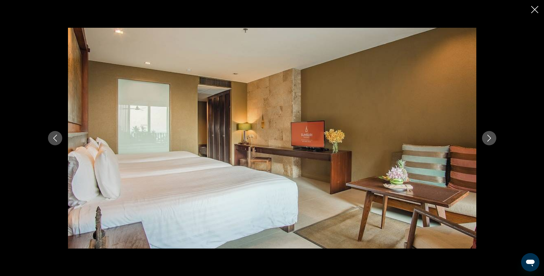
click at [486, 138] on icon "Next image" at bounding box center [489, 138] width 7 height 7
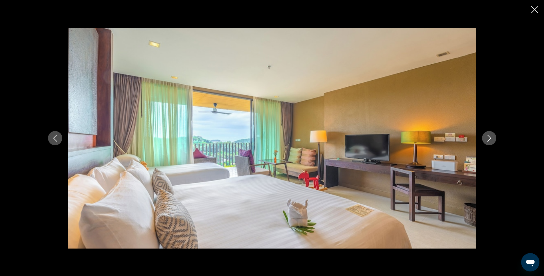
click at [486, 138] on icon "Next image" at bounding box center [489, 138] width 7 height 7
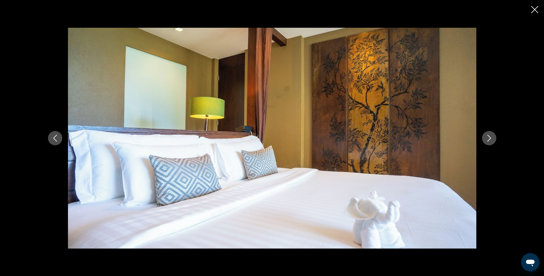
click at [486, 138] on icon "Next image" at bounding box center [489, 138] width 7 height 7
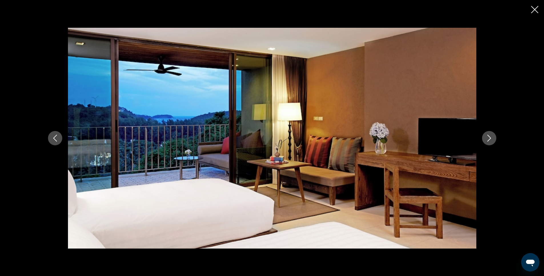
click at [486, 138] on icon "Next image" at bounding box center [489, 138] width 7 height 7
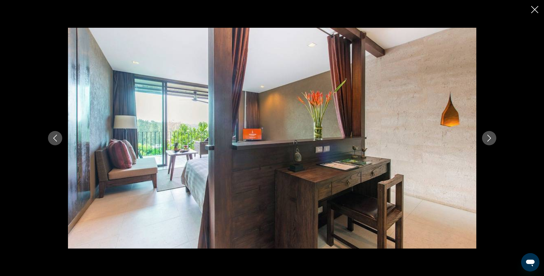
click at [486, 138] on icon "Next image" at bounding box center [489, 138] width 7 height 7
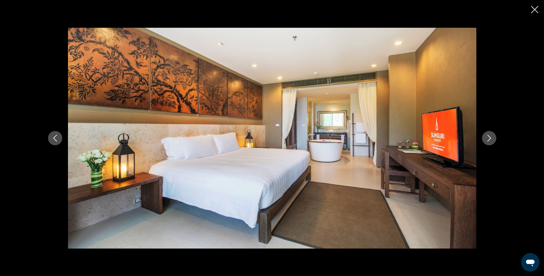
click at [486, 138] on icon "Next image" at bounding box center [489, 138] width 7 height 7
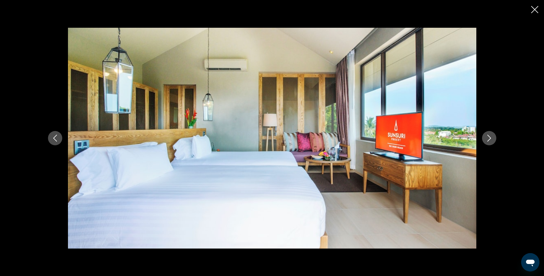
click at [533, 11] on icon "Close slideshow" at bounding box center [534, 9] width 7 height 7
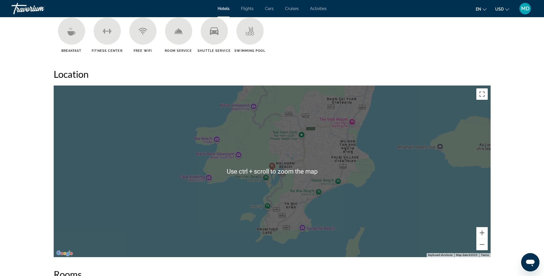
scroll to position [490, 0]
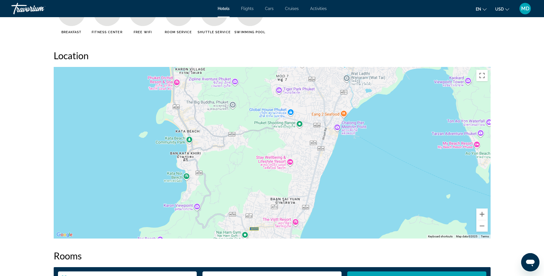
drag, startPoint x: 393, startPoint y: 105, endPoint x: 336, endPoint y: 226, distance: 133.6
click at [336, 226] on div "To activate drag with keyboard, press Alt + Enter. Once in keyboard drag state,…" at bounding box center [272, 152] width 437 height 171
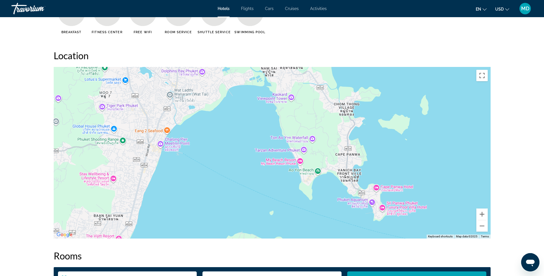
drag, startPoint x: 394, startPoint y: 130, endPoint x: 217, endPoint y: 149, distance: 178.0
click at [217, 149] on div "To activate drag with keyboard, press Alt + Enter. Once in keyboard drag state,…" at bounding box center [272, 152] width 437 height 171
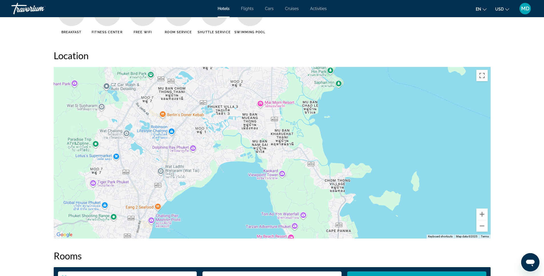
drag, startPoint x: 243, startPoint y: 127, endPoint x: 234, endPoint y: 205, distance: 77.7
click at [234, 205] on div "To activate drag with keyboard, press Alt + Enter. Once in keyboard drag state,…" at bounding box center [272, 152] width 437 height 171
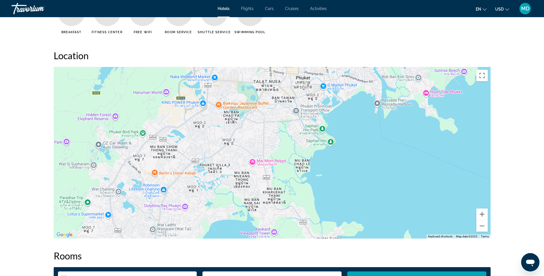
drag, startPoint x: 234, startPoint y: 184, endPoint x: 226, endPoint y: 243, distance: 59.7
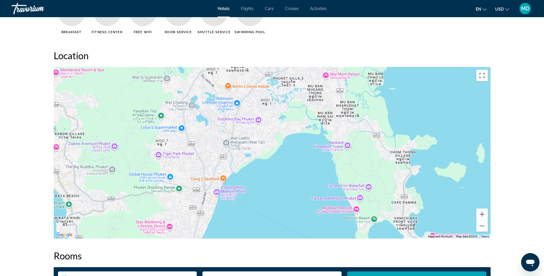
drag, startPoint x: 386, startPoint y: 145, endPoint x: 462, endPoint y: 55, distance: 117.4
click at [462, 55] on div "Location To navigate the map with touch gestures double-tap and hold your finge…" at bounding box center [272, 144] width 437 height 189
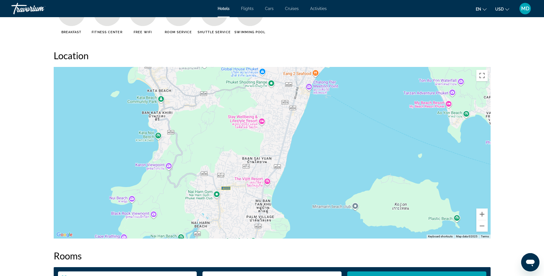
drag, startPoint x: 297, startPoint y: 179, endPoint x: 388, endPoint y: 77, distance: 136.8
click at [388, 77] on div "Main content" at bounding box center [272, 152] width 437 height 171
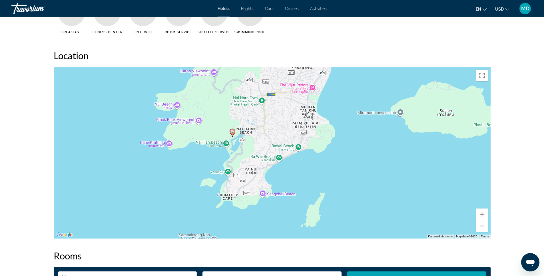
drag, startPoint x: 322, startPoint y: 173, endPoint x: 368, endPoint y: 79, distance: 104.6
click at [368, 79] on div "To activate drag with keyboard, press Alt + Enter. Once in keyboard drag state,…" at bounding box center [272, 152] width 437 height 171
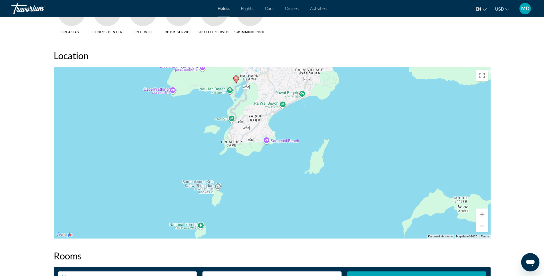
drag, startPoint x: 342, startPoint y: 165, endPoint x: 346, endPoint y: 111, distance: 54.1
click at [346, 111] on div "To activate drag with keyboard, press Alt + Enter. Once in keyboard drag state,…" at bounding box center [272, 152] width 437 height 171
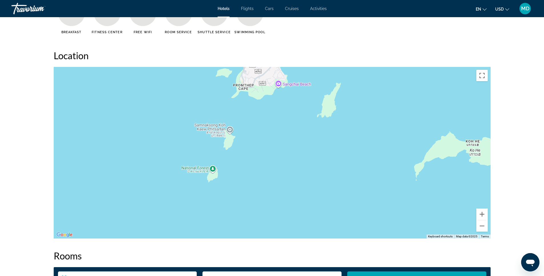
drag, startPoint x: 351, startPoint y: 146, endPoint x: 352, endPoint y: 126, distance: 19.5
click at [352, 126] on div "To activate drag with keyboard, press Alt + Enter. Once in keyboard drag state,…" at bounding box center [272, 152] width 437 height 171
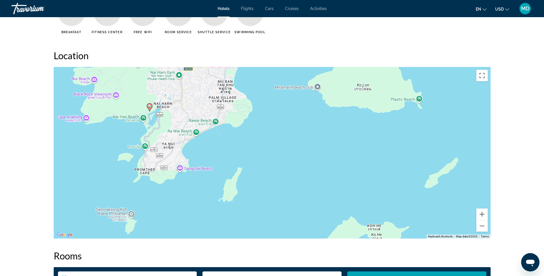
drag, startPoint x: 397, startPoint y: 109, endPoint x: 298, endPoint y: 194, distance: 130.6
click at [298, 194] on div "To activate drag with keyboard, press Alt + Enter. Once in keyboard drag state,…" at bounding box center [272, 152] width 437 height 171
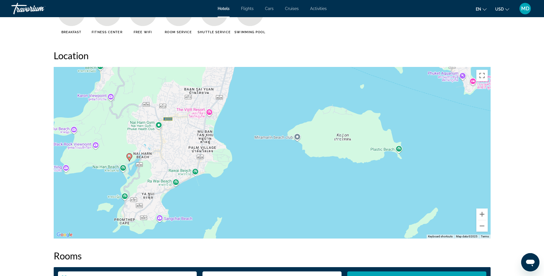
drag, startPoint x: 330, startPoint y: 144, endPoint x: 310, endPoint y: 196, distance: 55.4
click at [310, 196] on div "To activate drag with keyboard, press Alt + Enter. Once in keyboard drag state,…" at bounding box center [272, 152] width 437 height 171
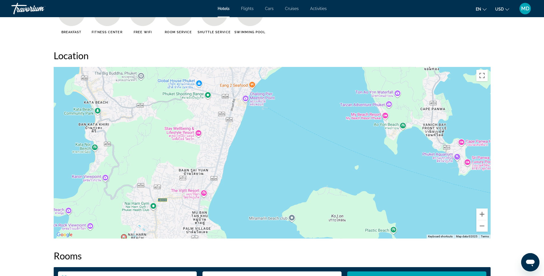
drag, startPoint x: 290, startPoint y: 93, endPoint x: 284, endPoint y: 175, distance: 82.2
click at [284, 175] on div "To activate drag with keyboard, press Alt + Enter. Once in keyboard drag state,…" at bounding box center [272, 152] width 437 height 171
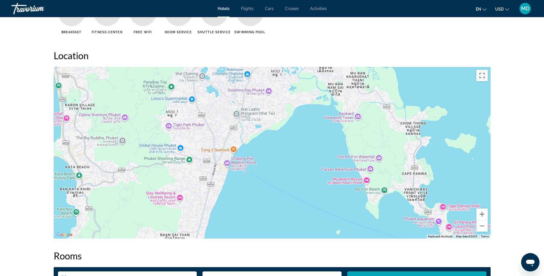
drag, startPoint x: 304, startPoint y: 132, endPoint x: 285, endPoint y: 197, distance: 67.7
click at [285, 197] on div "To activate drag with keyboard, press Alt + Enter. Once in keyboard drag state,…" at bounding box center [272, 152] width 437 height 171
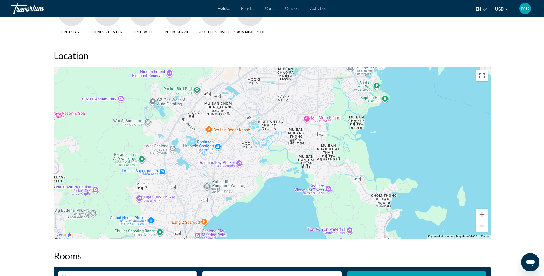
drag, startPoint x: 304, startPoint y: 141, endPoint x: 275, endPoint y: 214, distance: 79.1
click at [275, 214] on div "Main content" at bounding box center [272, 152] width 437 height 171
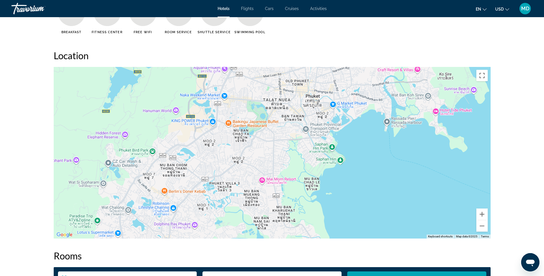
drag, startPoint x: 433, startPoint y: 122, endPoint x: 389, endPoint y: 184, distance: 76.3
click at [389, 184] on div "Main content" at bounding box center [272, 152] width 437 height 171
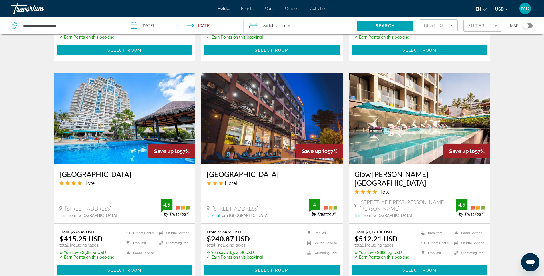
scroll to position [657, 0]
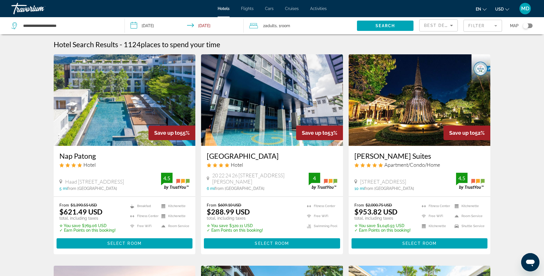
click at [147, 99] on img "Main content" at bounding box center [125, 99] width 142 height 91
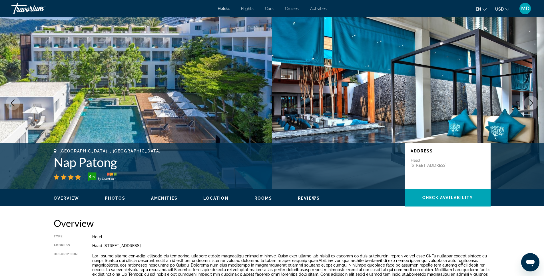
click at [115, 197] on span "Photos" at bounding box center [115, 198] width 21 height 5
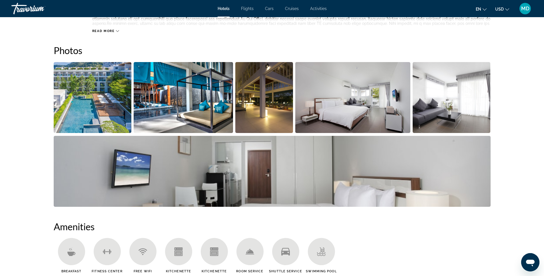
scroll to position [279, 0]
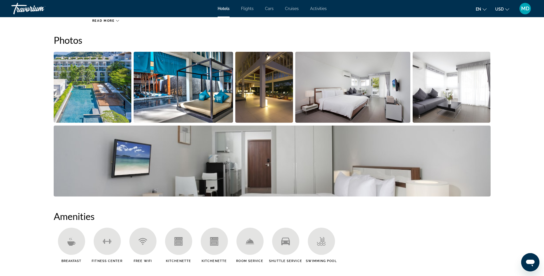
click at [92, 98] on img "Open full-screen image slider" at bounding box center [93, 87] width 78 height 71
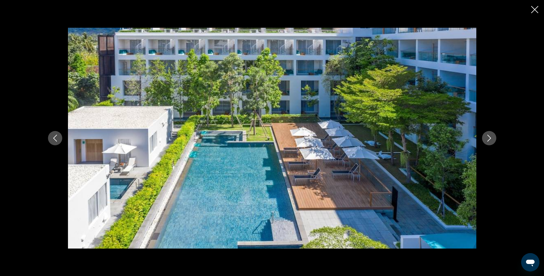
click at [488, 138] on icon "Next image" at bounding box center [489, 138] width 7 height 7
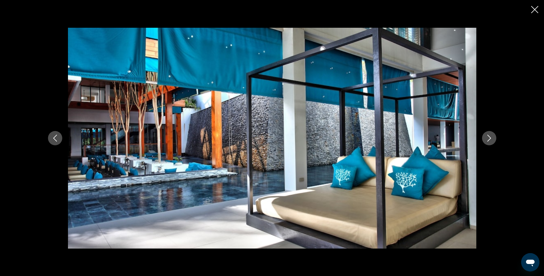
click at [488, 138] on icon "Next image" at bounding box center [489, 138] width 7 height 7
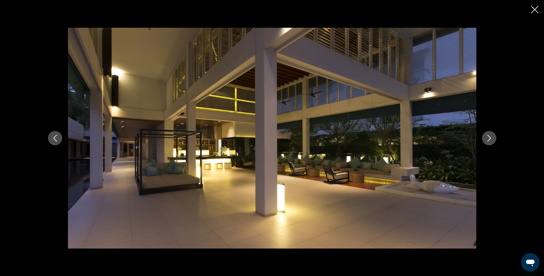
click at [488, 138] on icon "Next image" at bounding box center [489, 138] width 7 height 7
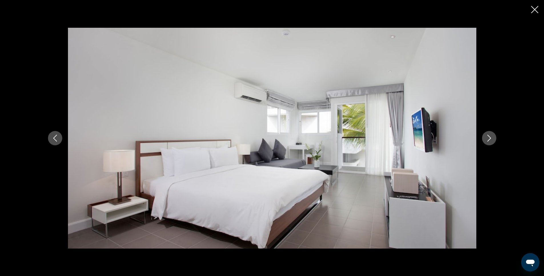
click at [488, 138] on icon "Next image" at bounding box center [489, 138] width 7 height 7
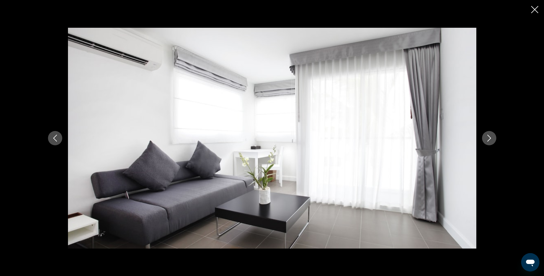
click at [488, 138] on icon "Next image" at bounding box center [489, 138] width 7 height 7
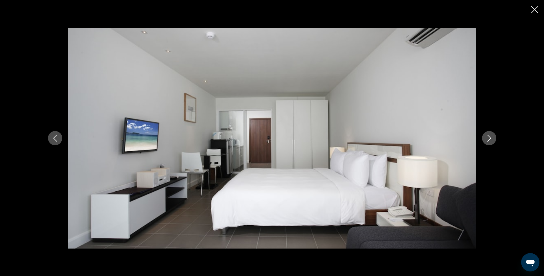
click at [488, 138] on icon "Next image" at bounding box center [489, 138] width 7 height 7
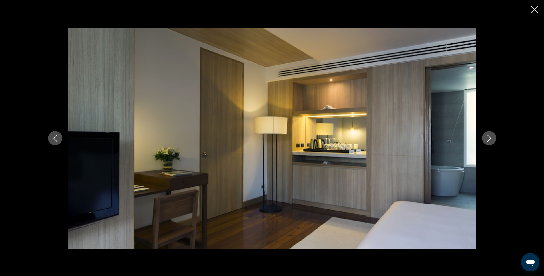
click at [535, 9] on icon "Close slideshow" at bounding box center [534, 9] width 7 height 7
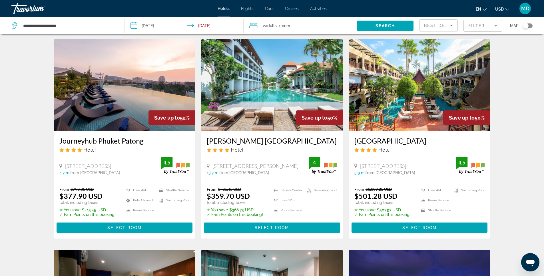
scroll to position [228, 0]
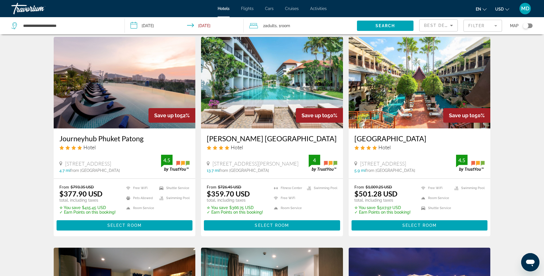
click at [118, 86] on img "Main content" at bounding box center [125, 82] width 142 height 91
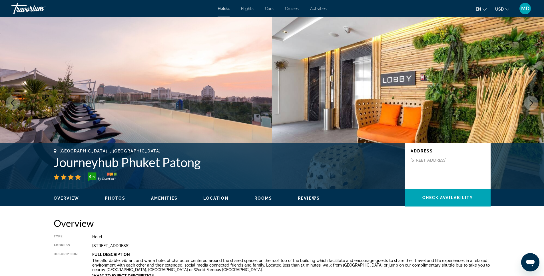
click at [120, 199] on span "Photos" at bounding box center [115, 198] width 21 height 5
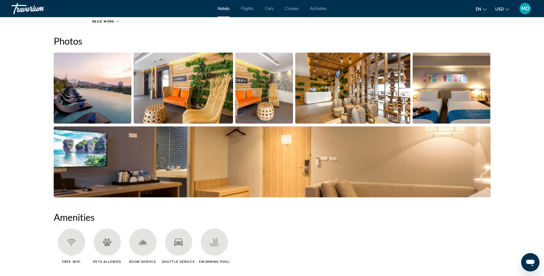
scroll to position [279, 0]
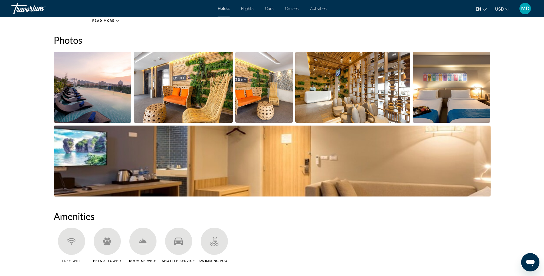
click at [99, 90] on img "Open full-screen image slider" at bounding box center [93, 87] width 78 height 71
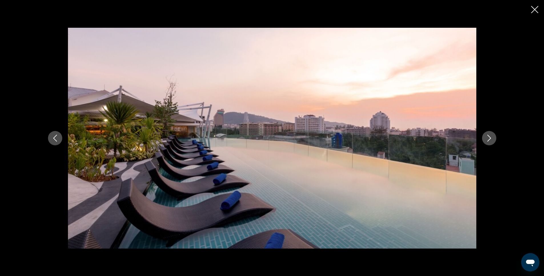
click at [488, 138] on icon "Next image" at bounding box center [489, 138] width 7 height 7
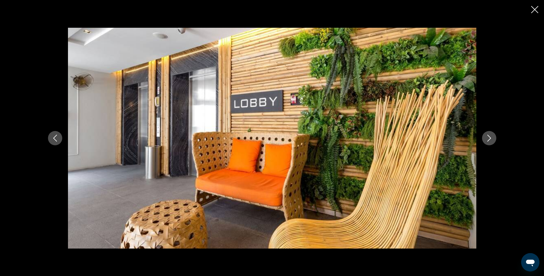
click at [488, 138] on icon "Next image" at bounding box center [489, 138] width 7 height 7
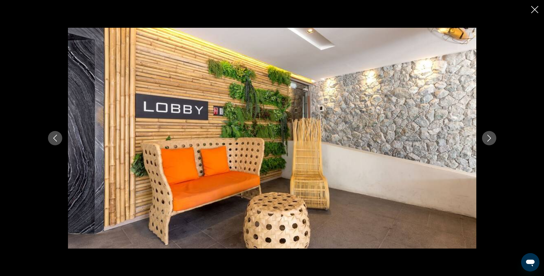
click at [488, 138] on icon "Next image" at bounding box center [489, 138] width 7 height 7
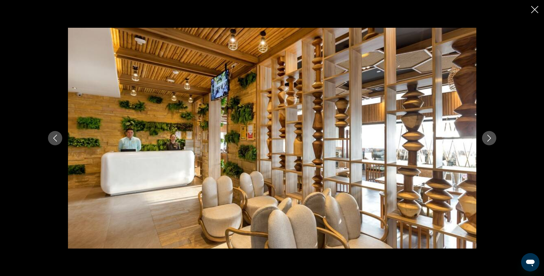
click at [488, 138] on icon "Next image" at bounding box center [489, 138] width 7 height 7
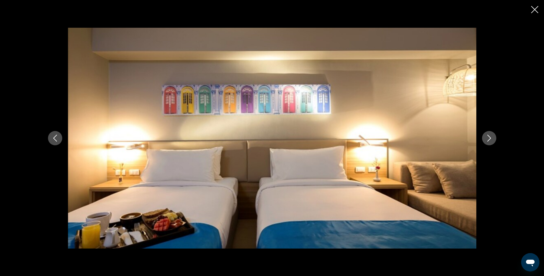
click at [488, 138] on icon "Next image" at bounding box center [489, 138] width 7 height 7
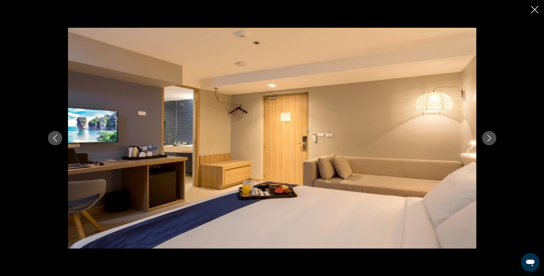
click at [488, 138] on icon "Next image" at bounding box center [489, 138] width 7 height 7
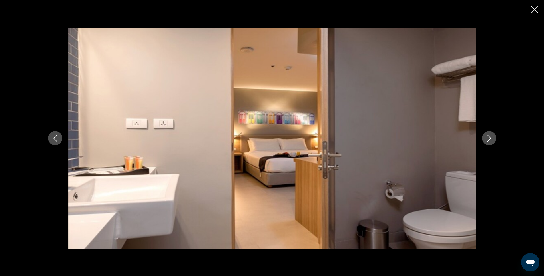
click at [488, 138] on icon "Next image" at bounding box center [489, 138] width 7 height 7
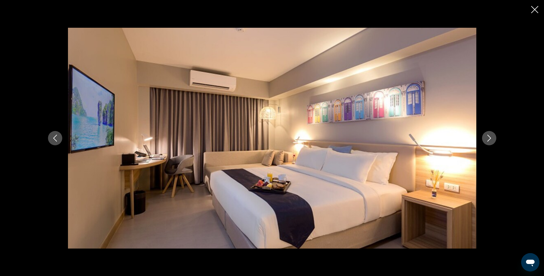
click at [488, 138] on icon "Next image" at bounding box center [489, 138] width 7 height 7
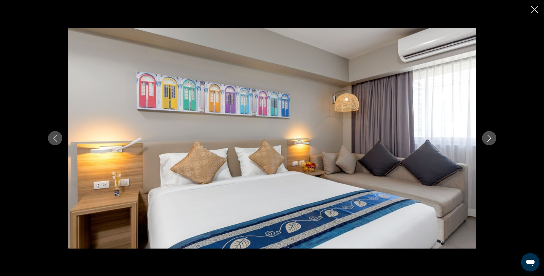
click at [488, 138] on icon "Next image" at bounding box center [489, 138] width 7 height 7
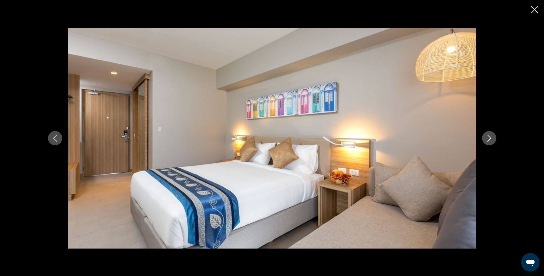
click at [488, 138] on icon "Next image" at bounding box center [489, 138] width 7 height 7
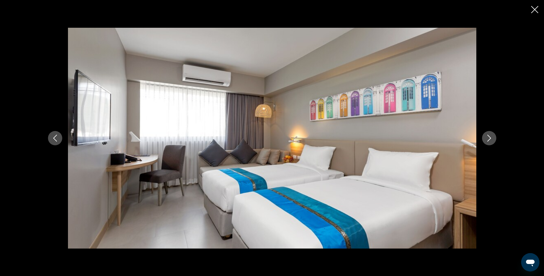
click at [488, 138] on icon "Next image" at bounding box center [489, 138] width 7 height 7
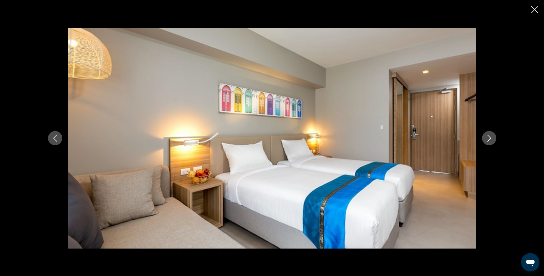
click at [488, 138] on icon "Next image" at bounding box center [489, 138] width 7 height 7
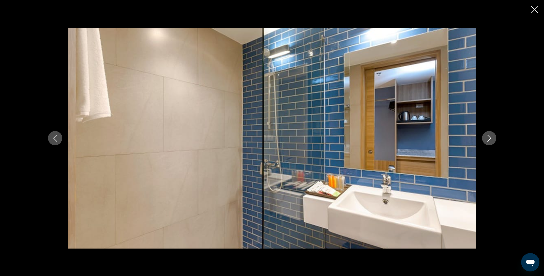
click at [533, 7] on icon "Close slideshow" at bounding box center [534, 9] width 7 height 7
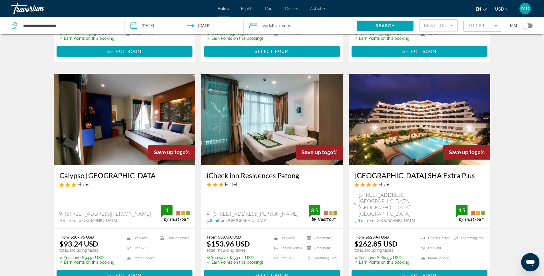
scroll to position [400, 0]
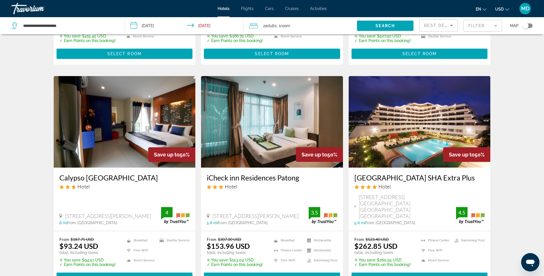
click at [428, 130] on img "Main content" at bounding box center [420, 121] width 142 height 91
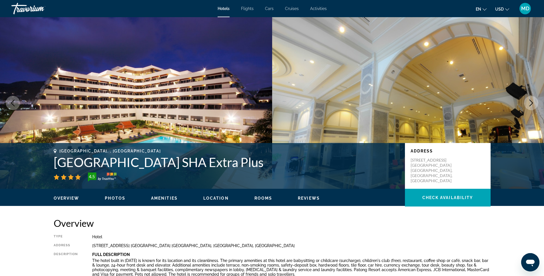
click at [113, 199] on span "Photos" at bounding box center [115, 198] width 21 height 5
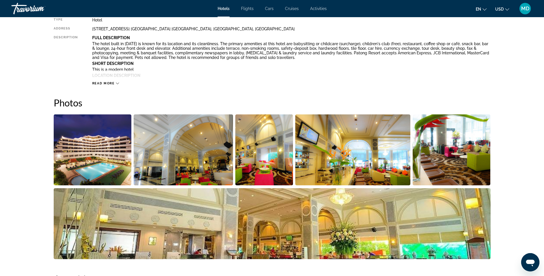
scroll to position [279, 0]
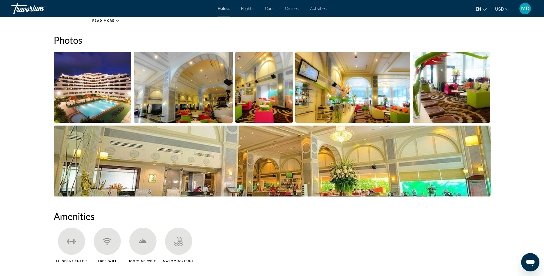
click at [84, 81] on img "Open full-screen image slider" at bounding box center [93, 87] width 78 height 71
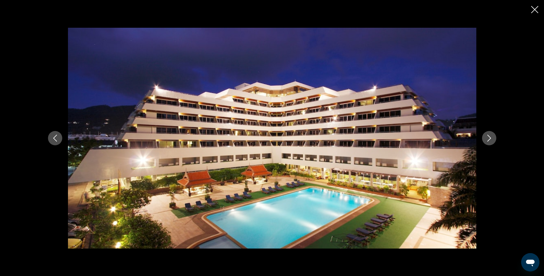
click at [487, 135] on icon "Next image" at bounding box center [489, 138] width 7 height 7
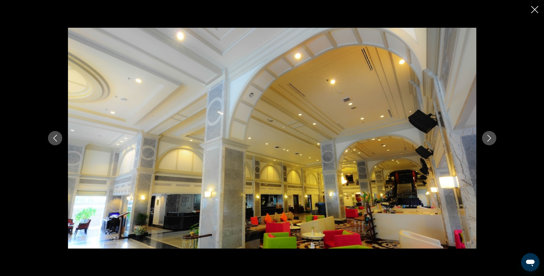
click at [487, 135] on icon "Next image" at bounding box center [489, 138] width 7 height 7
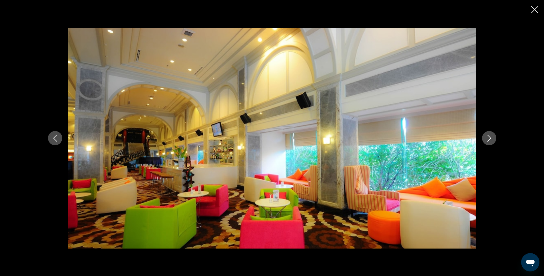
click at [487, 135] on icon "Next image" at bounding box center [489, 138] width 7 height 7
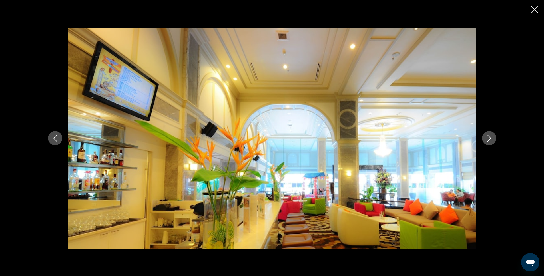
click at [488, 137] on icon "Next image" at bounding box center [489, 138] width 7 height 7
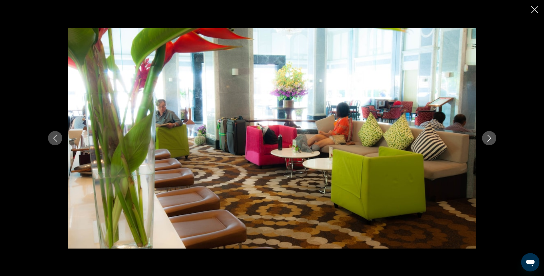
click at [488, 137] on icon "Next image" at bounding box center [489, 138] width 7 height 7
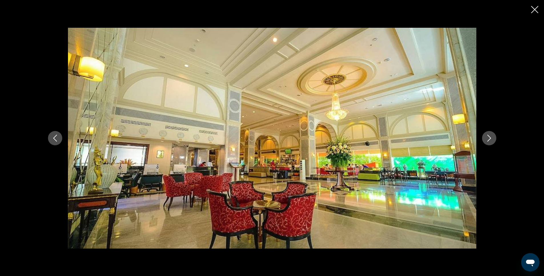
click at [488, 137] on icon "Next image" at bounding box center [489, 138] width 7 height 7
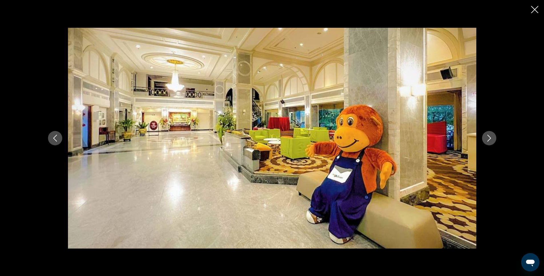
click at [488, 137] on icon "Next image" at bounding box center [489, 138] width 7 height 7
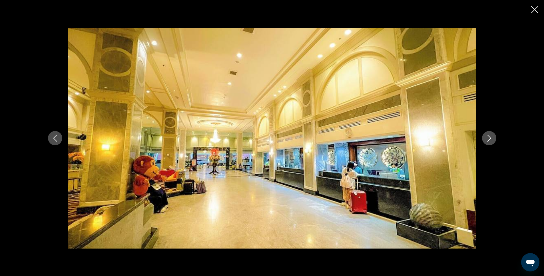
click at [488, 137] on icon "Next image" at bounding box center [489, 138] width 7 height 7
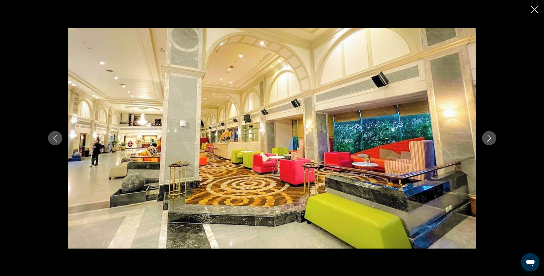
click at [488, 137] on icon "Next image" at bounding box center [489, 138] width 7 height 7
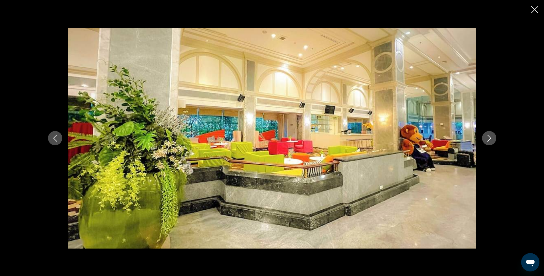
click at [488, 137] on icon "Next image" at bounding box center [489, 138] width 7 height 7
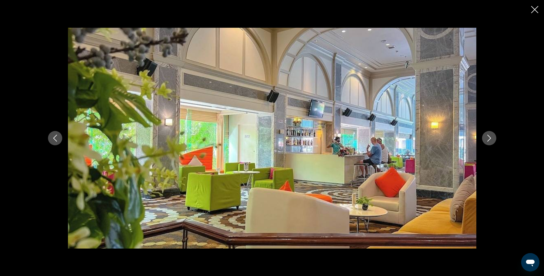
click at [488, 138] on icon "Next image" at bounding box center [489, 138] width 7 height 7
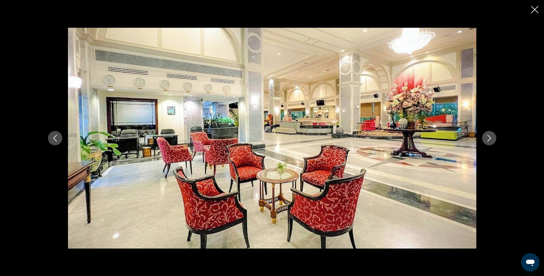
click at [488, 138] on icon "Next image" at bounding box center [489, 138] width 7 height 7
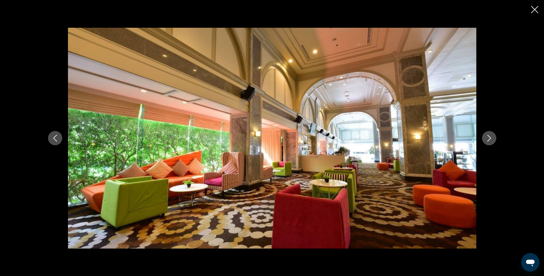
click at [488, 137] on icon "Next image" at bounding box center [489, 138] width 7 height 7
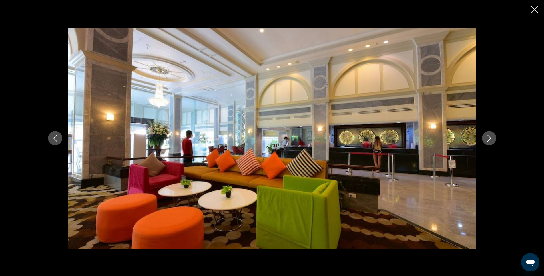
click at [488, 137] on icon "Next image" at bounding box center [489, 138] width 7 height 7
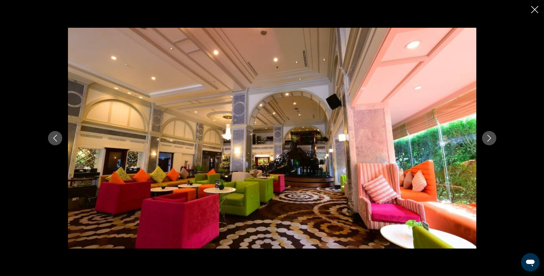
click at [488, 137] on icon "Next image" at bounding box center [489, 138] width 7 height 7
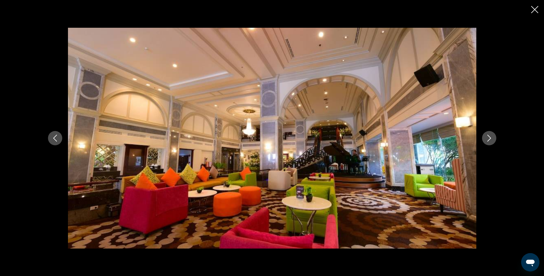
click at [488, 137] on icon "Next image" at bounding box center [489, 138] width 7 height 7
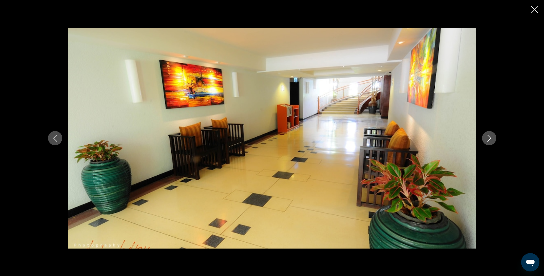
click at [535, 9] on icon "Close slideshow" at bounding box center [534, 9] width 7 height 7
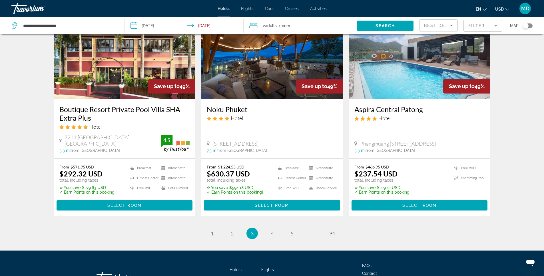
scroll to position [724, 0]
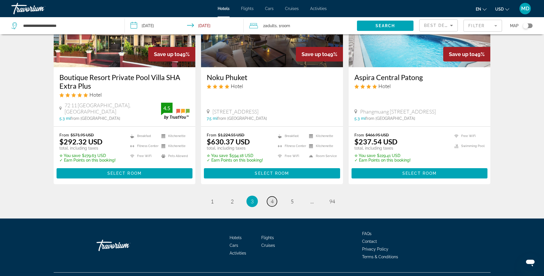
click at [272, 198] on span "4" at bounding box center [272, 201] width 3 height 6
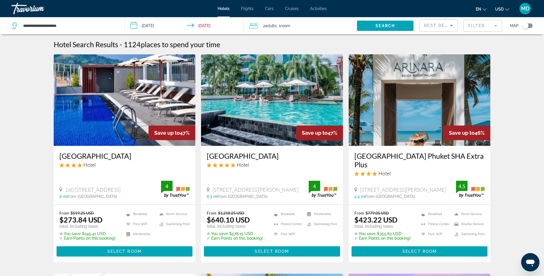
click at [286, 94] on img "Main content" at bounding box center [272, 99] width 142 height 91
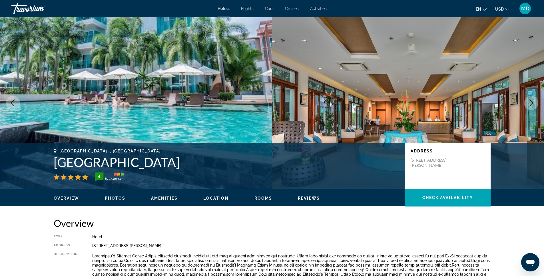
click at [113, 197] on span "Photos" at bounding box center [115, 198] width 21 height 5
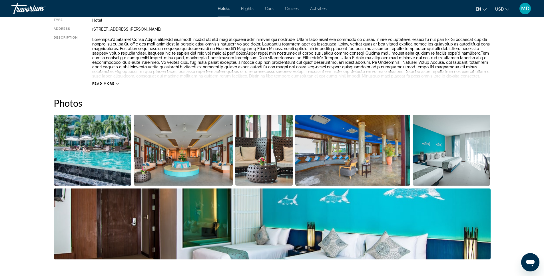
scroll to position [279, 0]
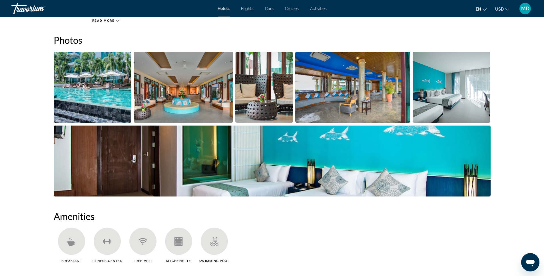
click at [205, 103] on img "Open full-screen image slider" at bounding box center [183, 87] width 99 height 71
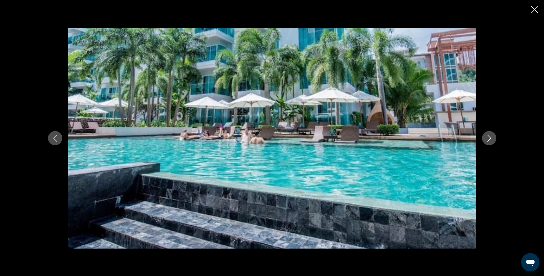
click at [491, 138] on icon "Next image" at bounding box center [489, 138] width 7 height 7
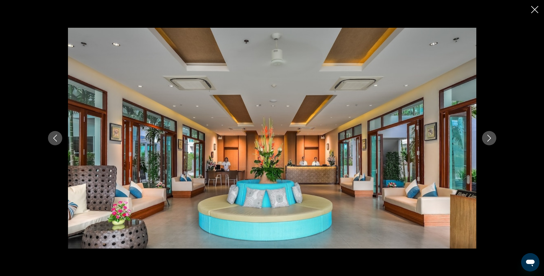
click at [490, 138] on icon "Next image" at bounding box center [489, 138] width 7 height 7
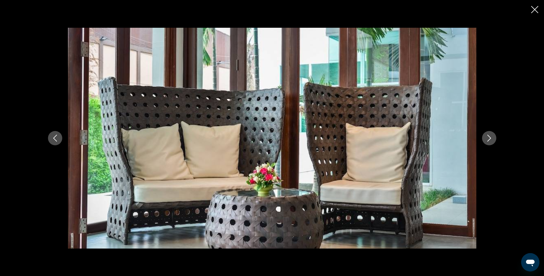
click at [490, 138] on icon "Next image" at bounding box center [489, 138] width 7 height 7
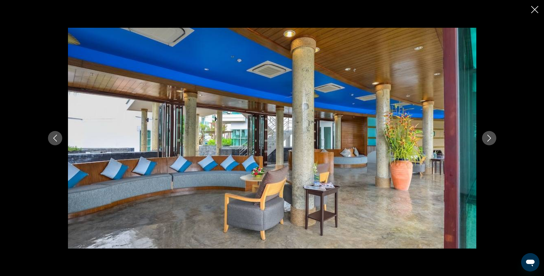
click at [490, 138] on icon "Next image" at bounding box center [489, 138] width 7 height 7
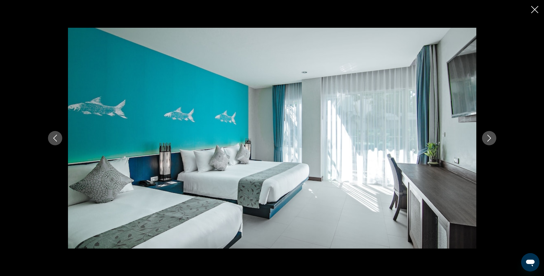
click at [490, 138] on icon "Next image" at bounding box center [489, 138] width 7 height 7
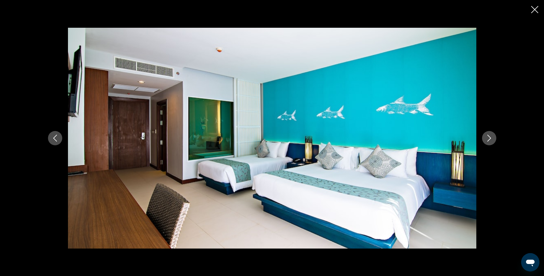
click at [490, 138] on icon "Next image" at bounding box center [489, 138] width 7 height 7
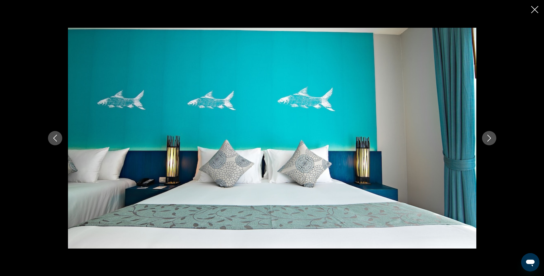
click at [490, 138] on icon "Next image" at bounding box center [489, 138] width 7 height 7
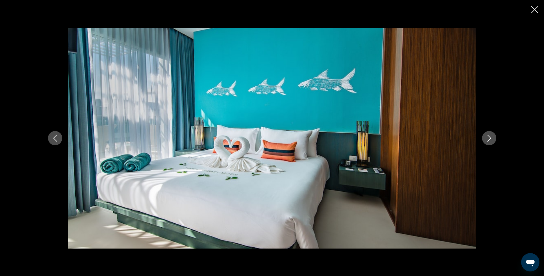
click at [490, 139] on icon "Next image" at bounding box center [489, 138] width 4 height 7
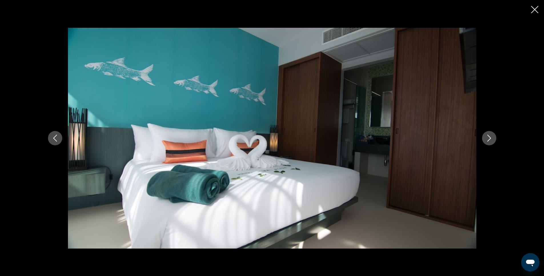
click at [490, 139] on icon "Next image" at bounding box center [489, 138] width 4 height 7
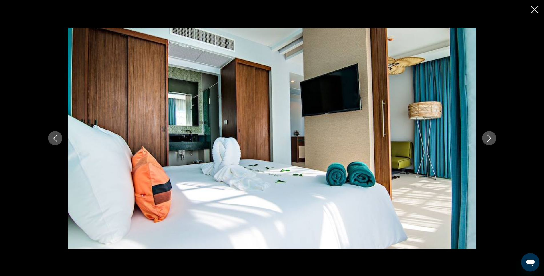
click at [490, 139] on icon "Next image" at bounding box center [489, 138] width 4 height 7
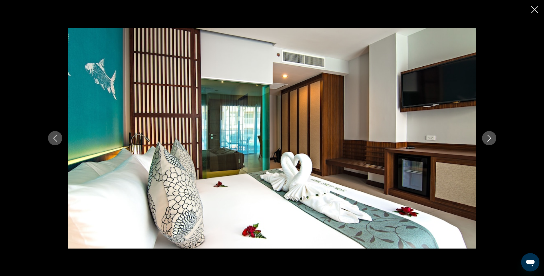
click at [490, 139] on icon "Next image" at bounding box center [489, 138] width 4 height 7
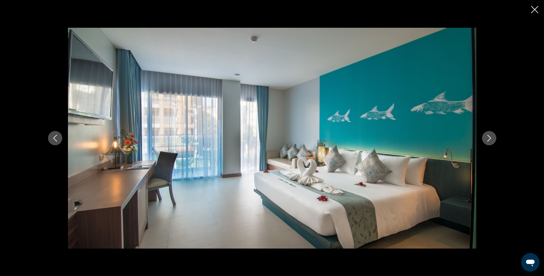
click at [490, 139] on icon "Next image" at bounding box center [489, 138] width 4 height 7
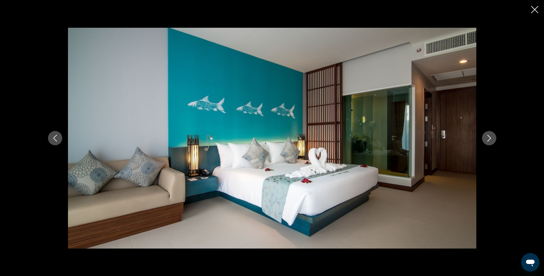
click at [490, 139] on icon "Next image" at bounding box center [489, 138] width 4 height 7
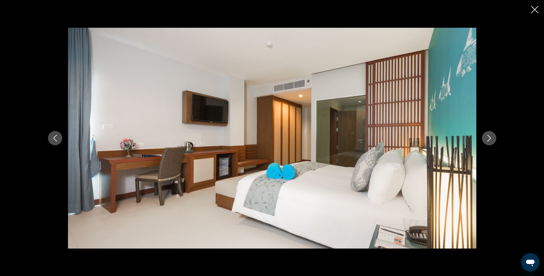
click at [490, 139] on icon "Next image" at bounding box center [489, 138] width 4 height 7
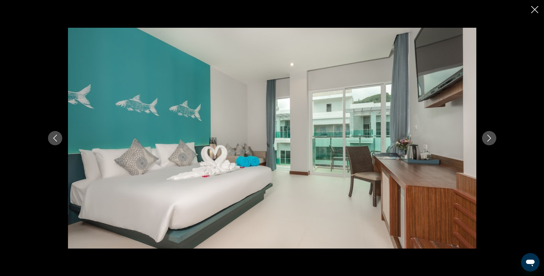
click at [490, 139] on icon "Next image" at bounding box center [489, 138] width 4 height 7
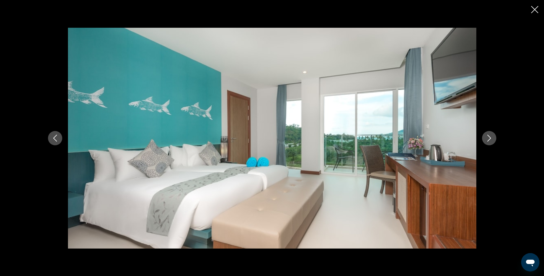
click at [490, 139] on icon "Next image" at bounding box center [489, 138] width 4 height 7
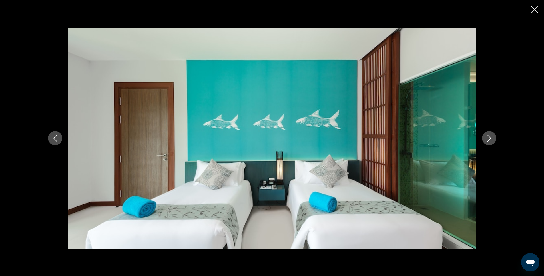
click at [490, 139] on icon "Next image" at bounding box center [489, 138] width 4 height 7
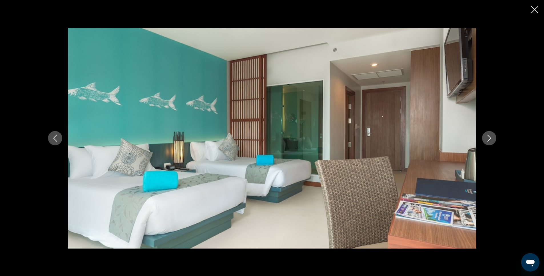
click at [490, 139] on icon "Next image" at bounding box center [489, 138] width 4 height 7
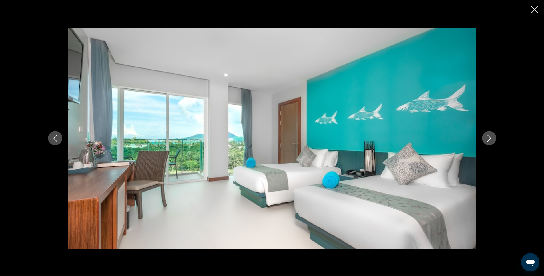
click at [490, 139] on icon "Next image" at bounding box center [489, 138] width 4 height 7
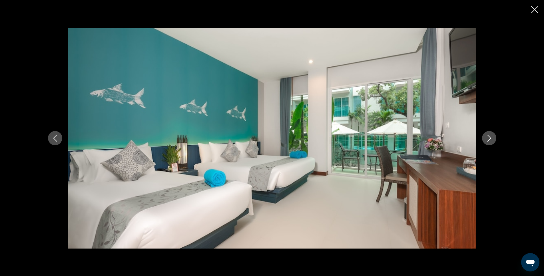
click at [490, 139] on icon "Next image" at bounding box center [489, 138] width 4 height 7
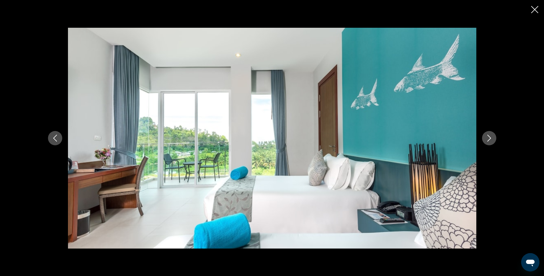
click at [490, 139] on icon "Next image" at bounding box center [489, 138] width 4 height 7
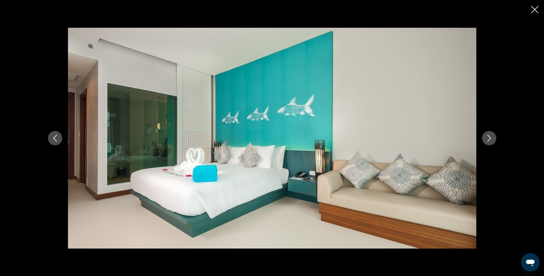
click at [490, 139] on icon "Next image" at bounding box center [489, 138] width 4 height 7
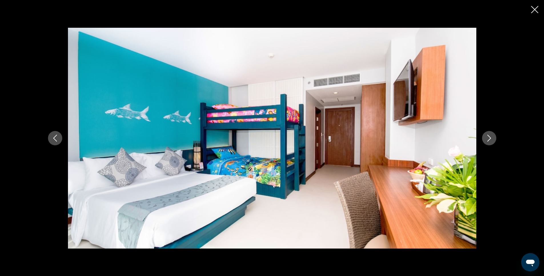
click at [490, 139] on icon "Next image" at bounding box center [489, 138] width 4 height 7
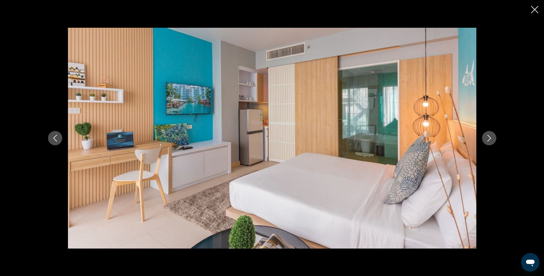
click at [490, 139] on icon "Next image" at bounding box center [489, 138] width 4 height 7
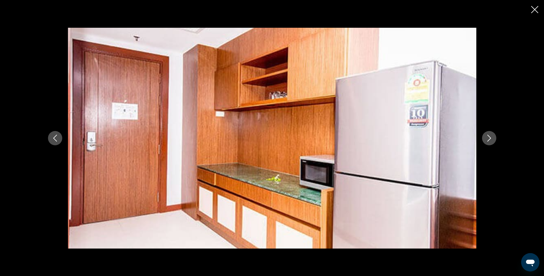
click at [490, 139] on icon "Next image" at bounding box center [489, 138] width 4 height 7
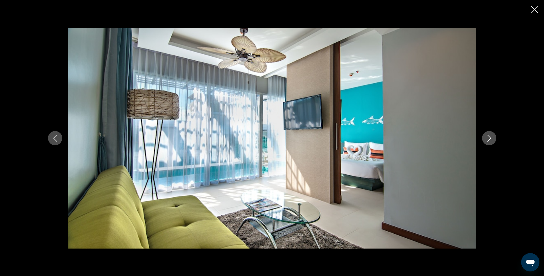
click at [490, 139] on icon "Next image" at bounding box center [489, 138] width 4 height 7
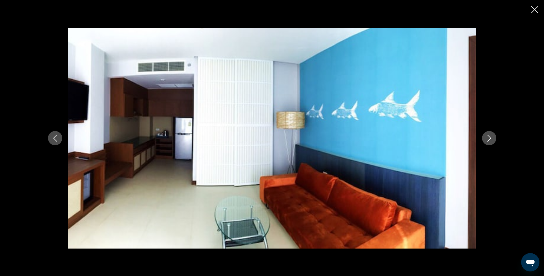
click at [490, 139] on icon "Next image" at bounding box center [489, 138] width 4 height 7
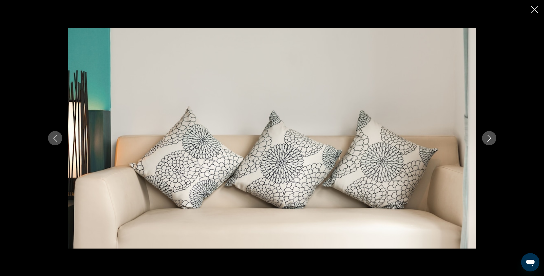
click at [490, 139] on icon "Next image" at bounding box center [489, 138] width 4 height 7
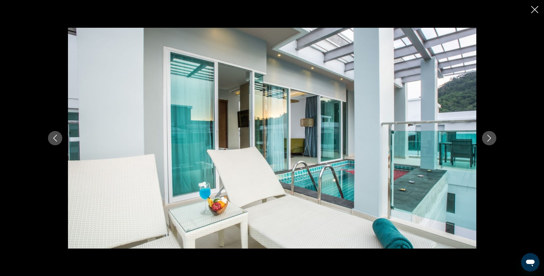
click at [490, 139] on icon "Next image" at bounding box center [489, 138] width 4 height 7
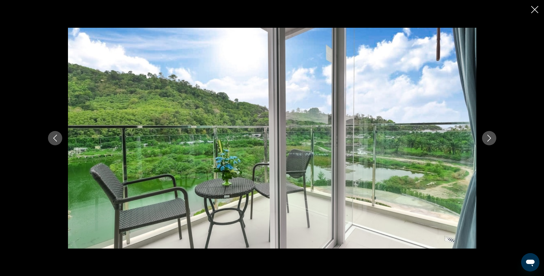
click at [490, 139] on icon "Next image" at bounding box center [489, 138] width 4 height 7
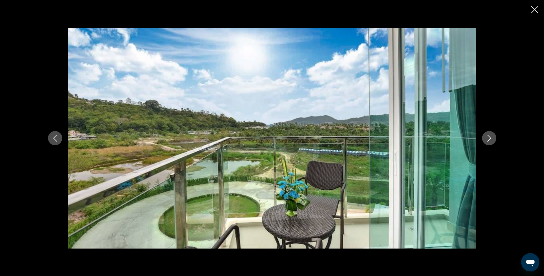
click at [490, 139] on icon "Next image" at bounding box center [489, 138] width 4 height 7
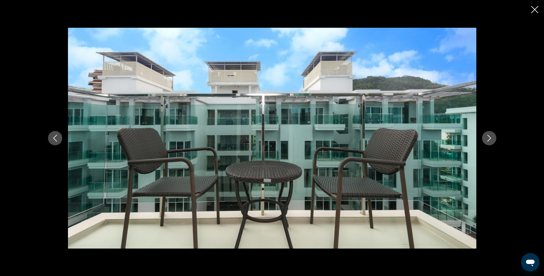
click at [490, 139] on icon "Next image" at bounding box center [489, 138] width 4 height 7
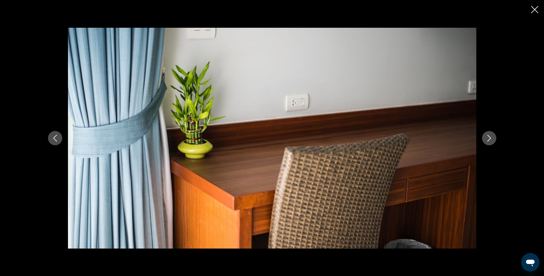
click at [490, 139] on icon "Next image" at bounding box center [489, 138] width 4 height 7
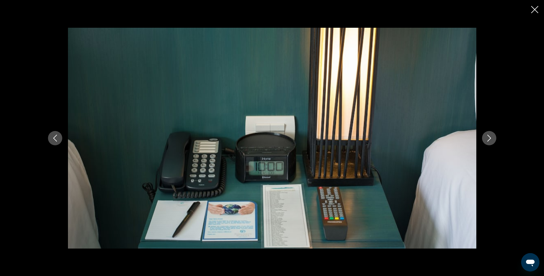
click at [490, 139] on icon "Next image" at bounding box center [489, 138] width 4 height 7
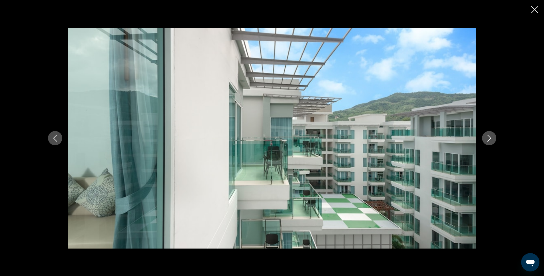
click at [535, 9] on icon "Close slideshow" at bounding box center [534, 9] width 7 height 7
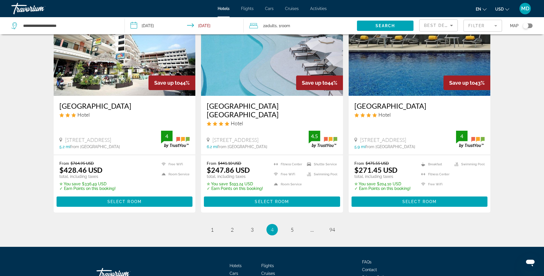
scroll to position [732, 0]
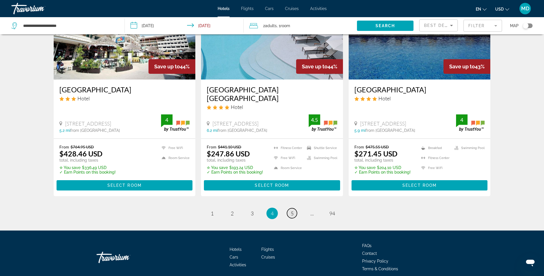
click at [291, 210] on span "5" at bounding box center [292, 213] width 3 height 6
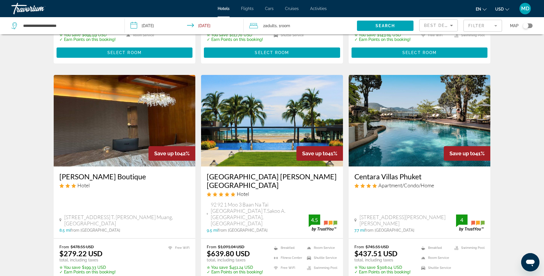
scroll to position [428, 0]
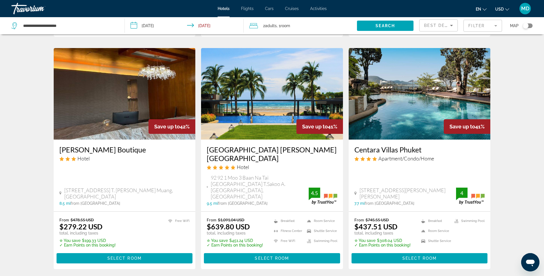
click at [262, 105] on img "Main content" at bounding box center [272, 93] width 142 height 91
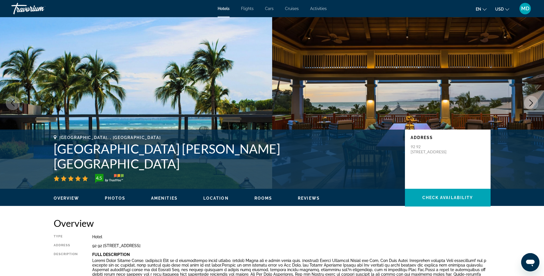
click at [117, 197] on span "Photos" at bounding box center [115, 198] width 21 height 5
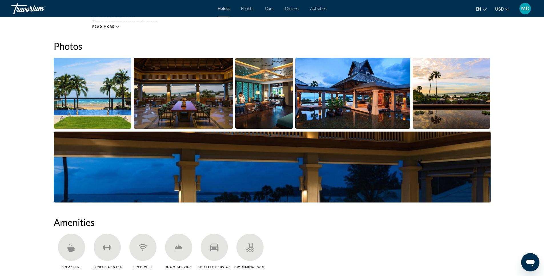
scroll to position [279, 0]
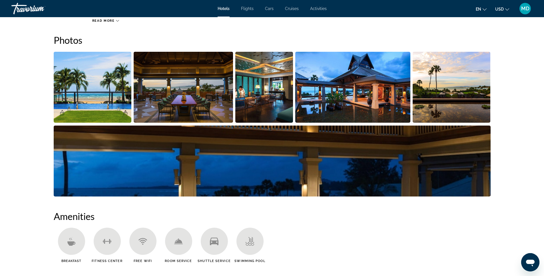
click at [91, 97] on img "Open full-screen image slider" at bounding box center [93, 87] width 78 height 71
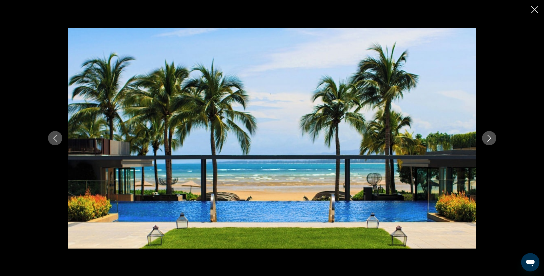
click at [489, 139] on icon "Next image" at bounding box center [489, 138] width 7 height 7
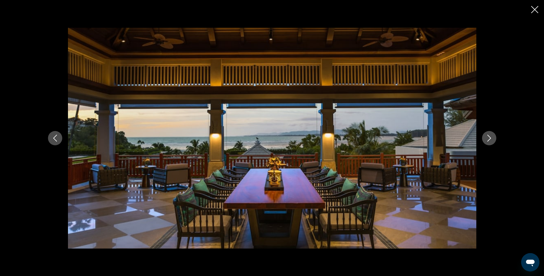
click at [489, 139] on icon "Next image" at bounding box center [489, 138] width 7 height 7
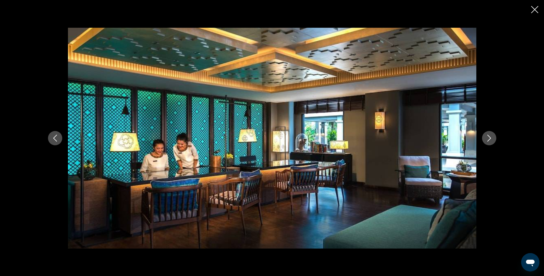
click at [489, 139] on icon "Next image" at bounding box center [489, 138] width 7 height 7
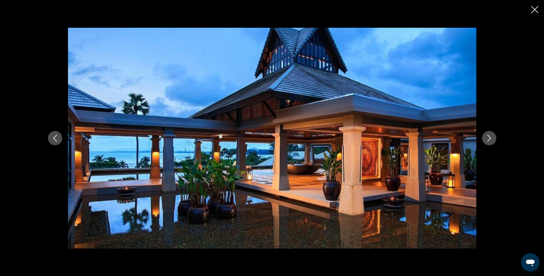
click at [489, 139] on icon "Next image" at bounding box center [489, 138] width 7 height 7
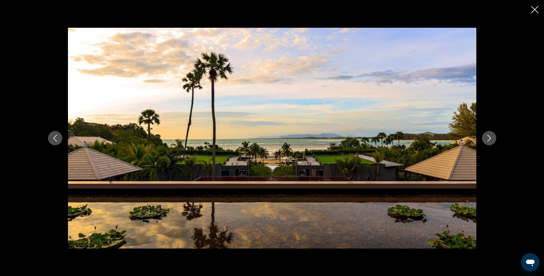
click at [489, 139] on icon "Next image" at bounding box center [489, 138] width 7 height 7
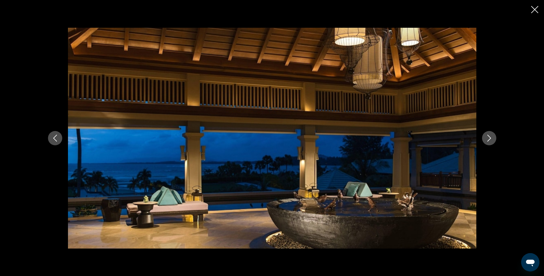
click at [489, 139] on icon "Next image" at bounding box center [489, 138] width 7 height 7
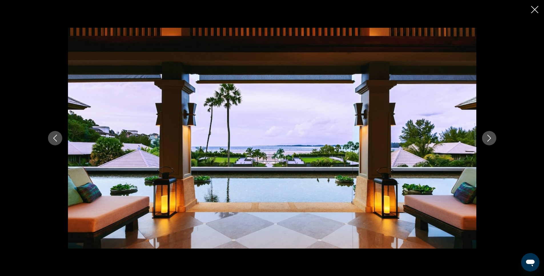
click at [489, 139] on icon "Next image" at bounding box center [489, 138] width 7 height 7
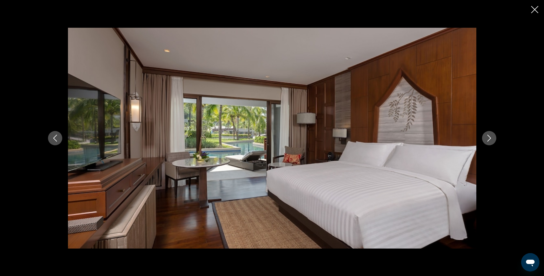
click at [489, 139] on icon "Next image" at bounding box center [489, 138] width 7 height 7
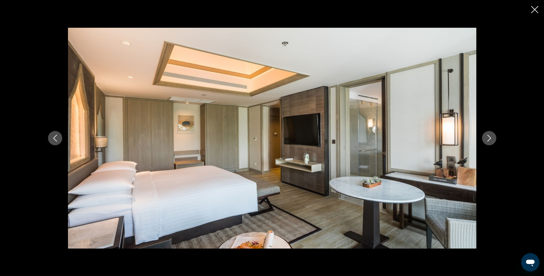
click at [489, 139] on icon "Next image" at bounding box center [489, 138] width 7 height 7
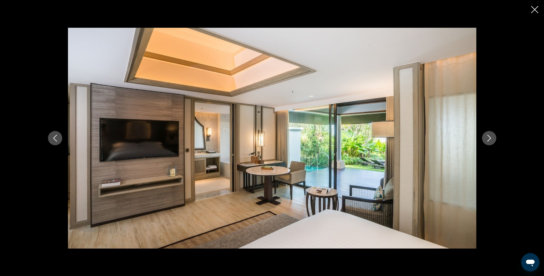
click at [489, 139] on icon "Next image" at bounding box center [489, 138] width 7 height 7
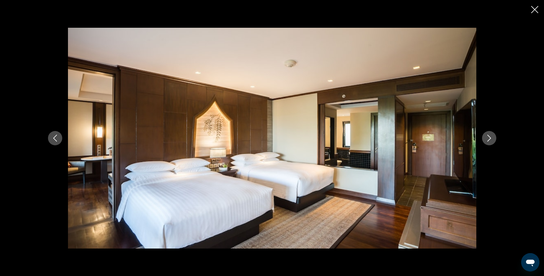
click at [489, 139] on icon "Next image" at bounding box center [489, 138] width 7 height 7
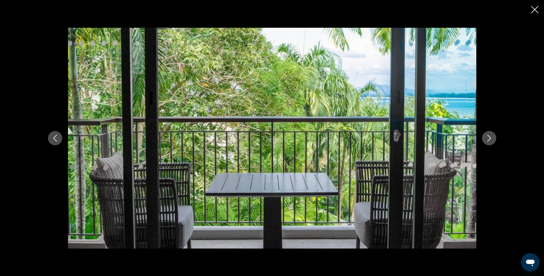
click at [489, 139] on icon "Next image" at bounding box center [489, 138] width 7 height 7
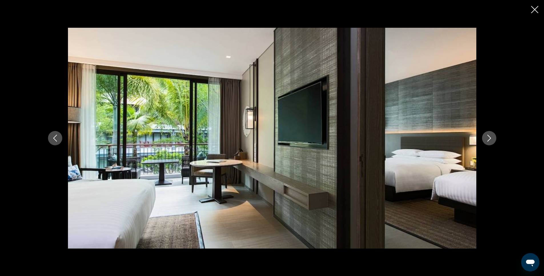
click at [489, 139] on icon "Next image" at bounding box center [489, 138] width 7 height 7
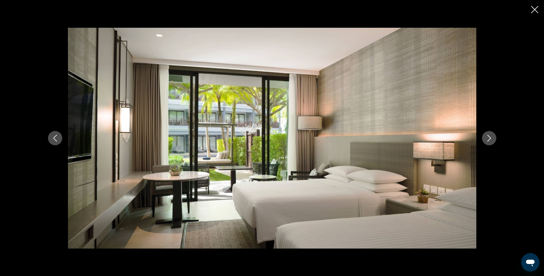
click at [489, 139] on icon "Next image" at bounding box center [489, 138] width 7 height 7
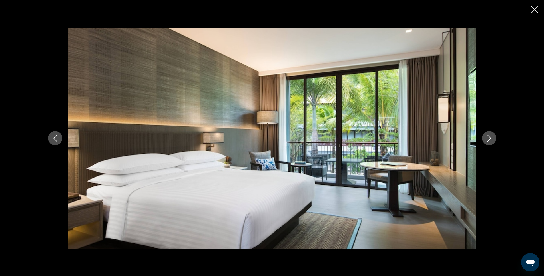
click at [489, 139] on icon "Next image" at bounding box center [489, 138] width 7 height 7
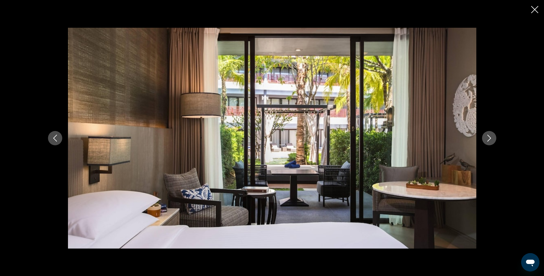
click at [489, 139] on icon "Next image" at bounding box center [489, 138] width 7 height 7
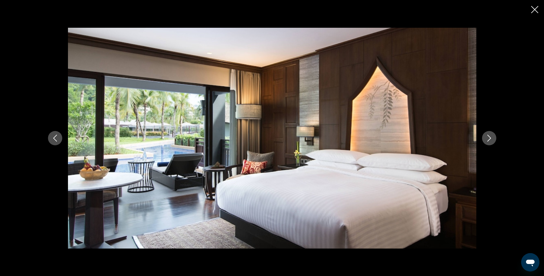
click at [489, 139] on icon "Next image" at bounding box center [489, 138] width 7 height 7
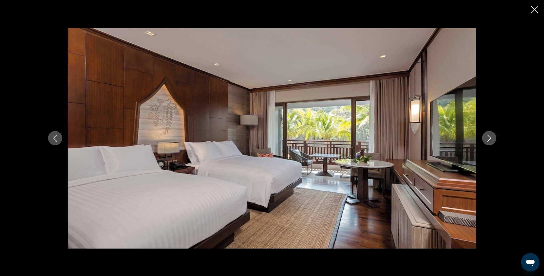
click at [489, 139] on icon "Next image" at bounding box center [489, 138] width 7 height 7
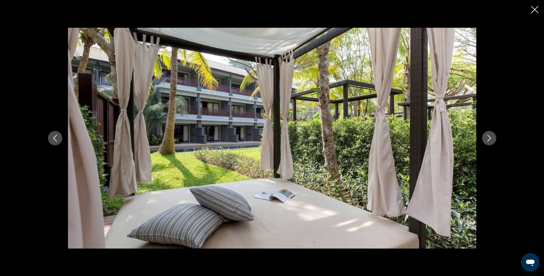
click at [489, 139] on icon "Next image" at bounding box center [489, 138] width 7 height 7
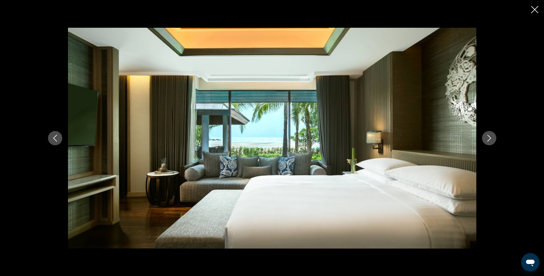
click at [489, 137] on icon "Next image" at bounding box center [489, 138] width 7 height 7
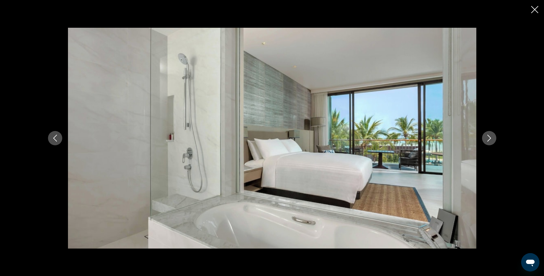
click at [59, 139] on button "Previous image" at bounding box center [55, 138] width 14 height 14
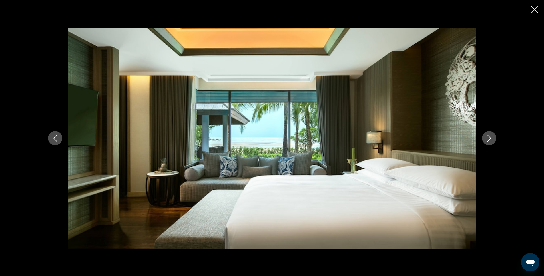
click at [491, 140] on icon "Next image" at bounding box center [489, 138] width 7 height 7
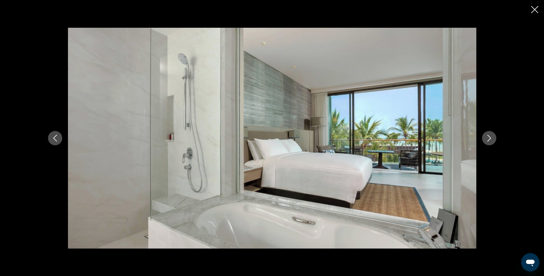
click at [491, 140] on icon "Next image" at bounding box center [489, 138] width 7 height 7
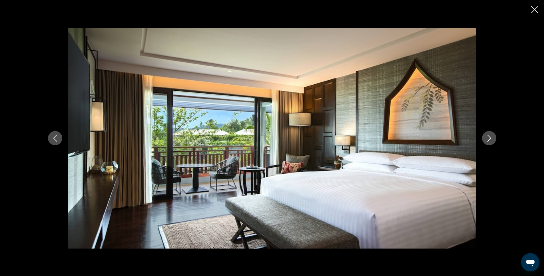
click at [491, 140] on icon "Next image" at bounding box center [489, 138] width 7 height 7
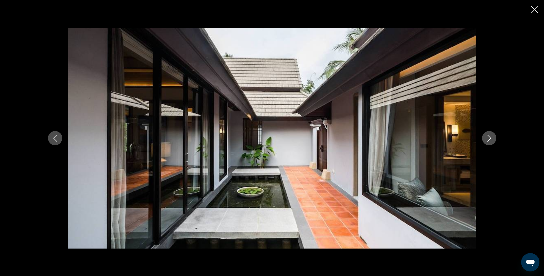
click at [491, 140] on icon "Next image" at bounding box center [489, 138] width 7 height 7
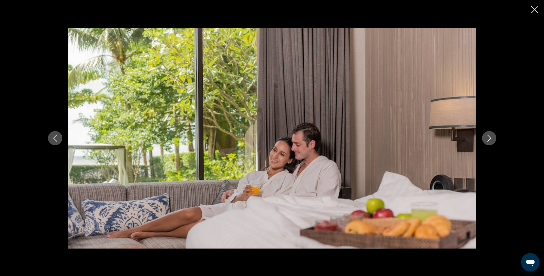
click at [491, 140] on icon "Next image" at bounding box center [489, 138] width 7 height 7
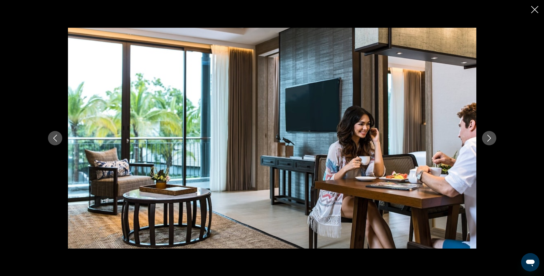
click at [491, 140] on icon "Next image" at bounding box center [489, 138] width 7 height 7
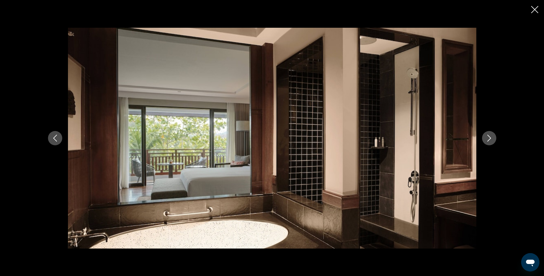
click at [491, 140] on icon "Next image" at bounding box center [489, 138] width 7 height 7
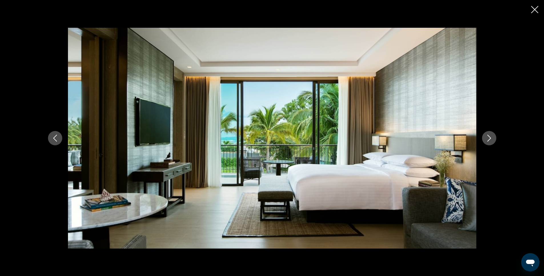
click at [491, 140] on icon "Next image" at bounding box center [489, 138] width 7 height 7
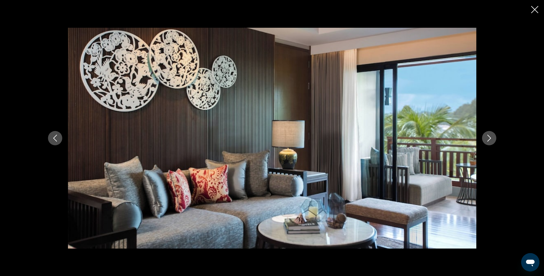
click at [491, 140] on icon "Next image" at bounding box center [489, 138] width 7 height 7
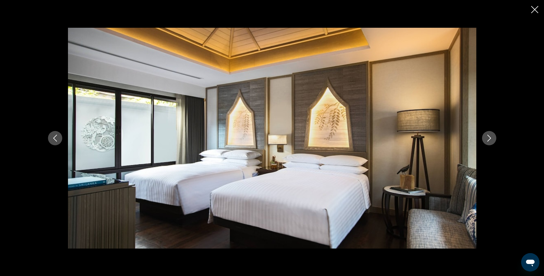
click at [491, 140] on icon "Next image" at bounding box center [489, 138] width 7 height 7
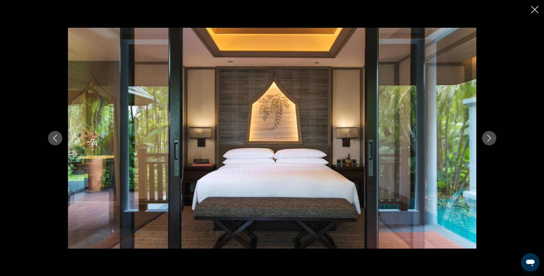
click at [538, 11] on icon "Close slideshow" at bounding box center [534, 9] width 7 height 7
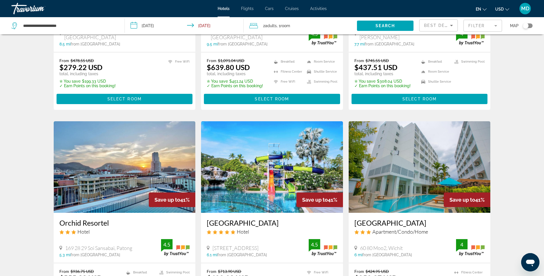
scroll to position [657, 0]
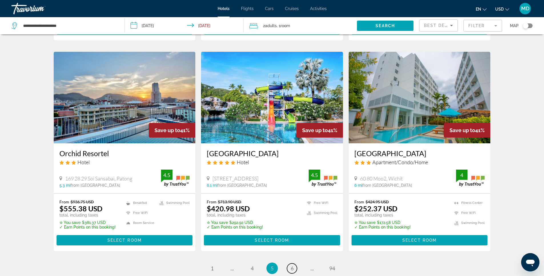
click at [292, 265] on span "6" at bounding box center [292, 268] width 3 height 6
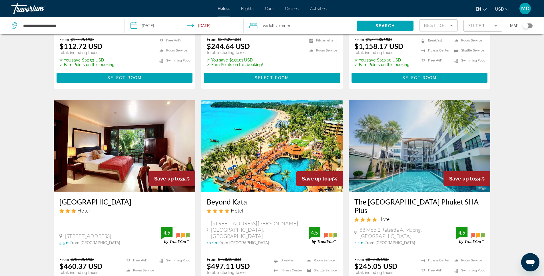
scroll to position [628, 0]
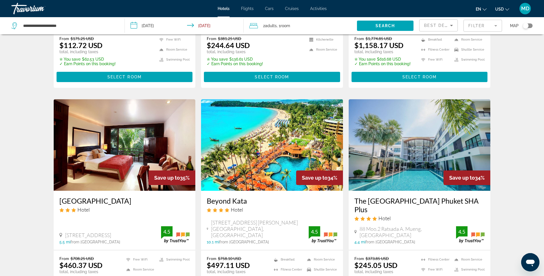
click at [280, 130] on img "Main content" at bounding box center [272, 144] width 142 height 91
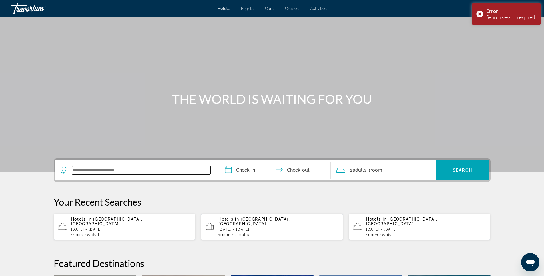
click at [139, 170] on input "Search widget" at bounding box center [141, 170] width 139 height 9
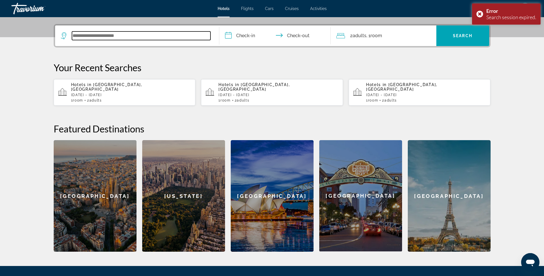
scroll to position [140, 0]
